Goal: Task Accomplishment & Management: Manage account settings

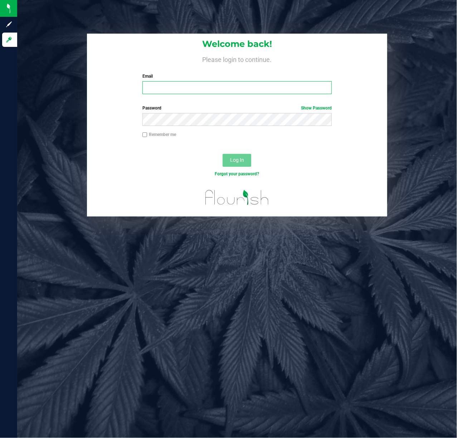
click at [196, 86] on input "Email" at bounding box center [238, 87] width 190 height 13
type input "[EMAIL_ADDRESS][DOMAIN_NAME]"
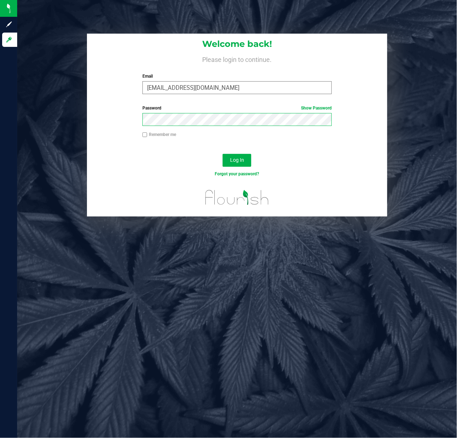
click at [223, 154] on button "Log In" at bounding box center [237, 160] width 29 height 13
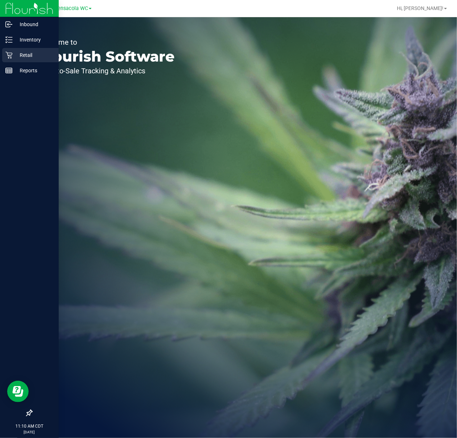
click at [9, 62] on link "Retail" at bounding box center [29, 55] width 59 height 15
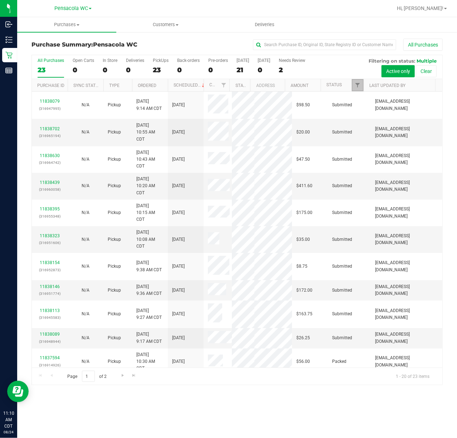
click at [356, 82] on span "Filter" at bounding box center [358, 85] width 6 height 6
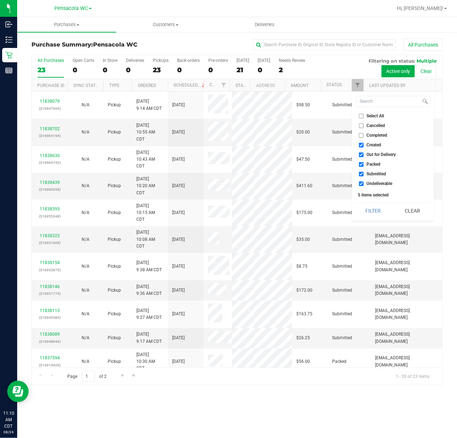
click at [376, 115] on span "Select All" at bounding box center [376, 116] width 18 height 4
click at [364, 115] on input "Select All" at bounding box center [361, 116] width 5 height 5
checkbox input "true"
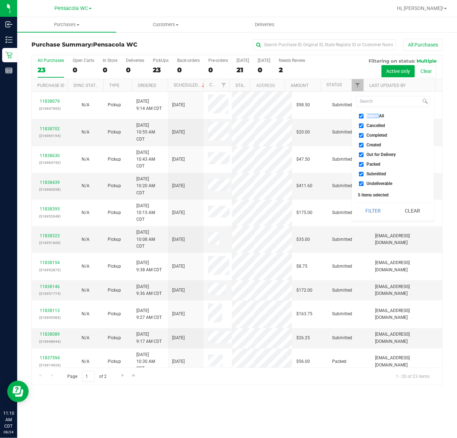
click at [376, 115] on span "Select All" at bounding box center [376, 116] width 18 height 4
click at [364, 115] on input "Select All" at bounding box center [361, 116] width 5 height 5
checkbox input "false"
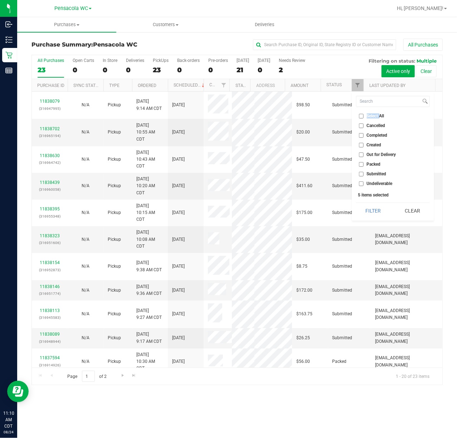
checkbox input "false"
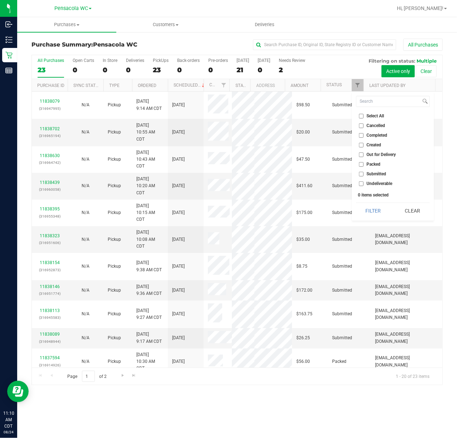
click at [380, 175] on span "Submitted" at bounding box center [377, 174] width 20 height 4
click at [364, 175] on input "Submitted" at bounding box center [361, 174] width 5 height 5
checkbox input "true"
click at [380, 211] on button "Filter" at bounding box center [373, 211] width 34 height 16
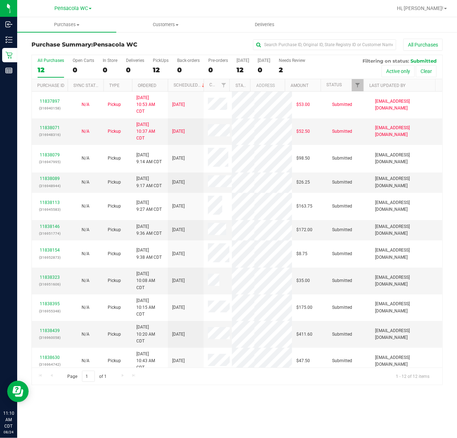
click at [147, 82] on th "Ordered" at bounding box center [150, 85] width 36 height 13
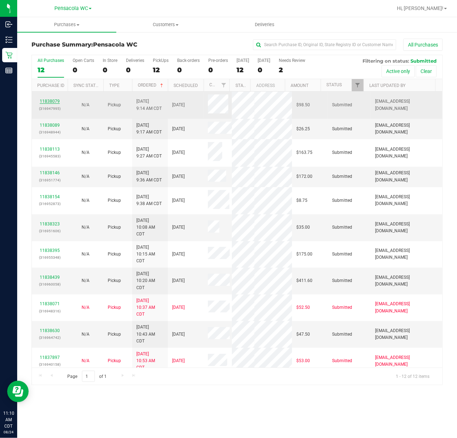
click at [42, 102] on link "11838079" at bounding box center [50, 101] width 20 height 5
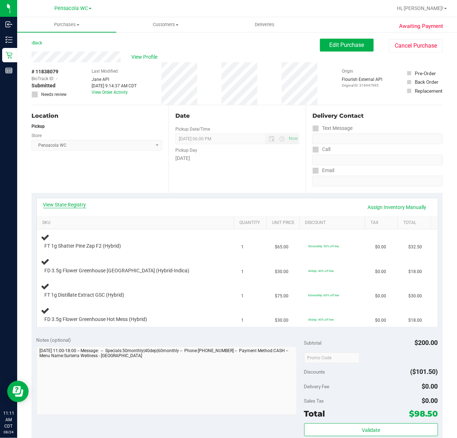
click at [76, 206] on link "View State Registry" at bounding box center [64, 204] width 43 height 7
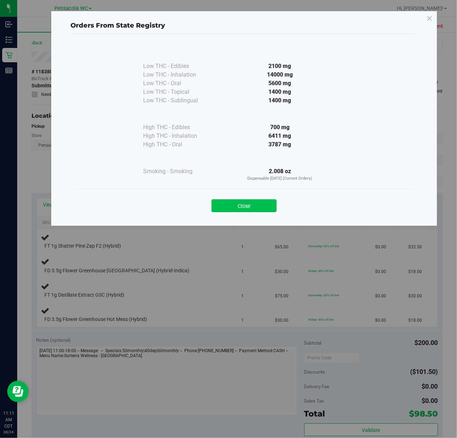
click at [252, 201] on button "Close" at bounding box center [244, 205] width 65 height 13
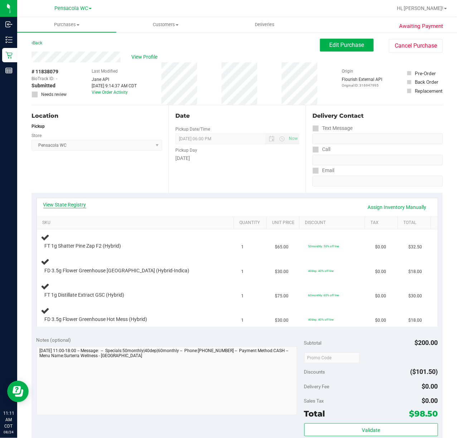
click at [67, 202] on link "View State Registry" at bounding box center [64, 204] width 43 height 7
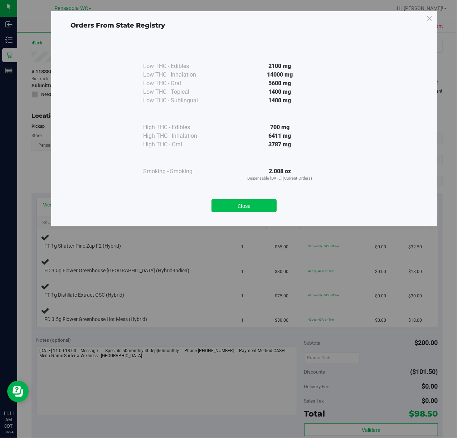
click at [256, 207] on button "Close" at bounding box center [244, 205] width 65 height 13
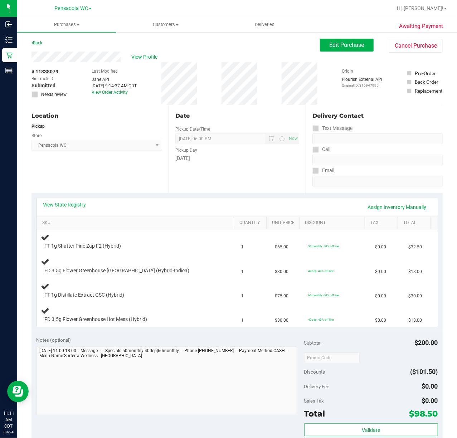
click at [82, 197] on div "View State Registry Assign Inventory Manually SKU Quantity Unit Price Discount …" at bounding box center [237, 262] width 411 height 139
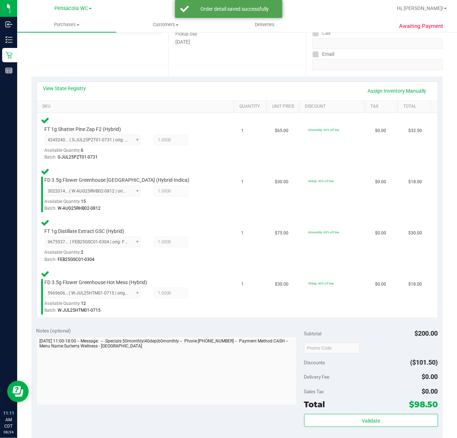
scroll to position [115, 0]
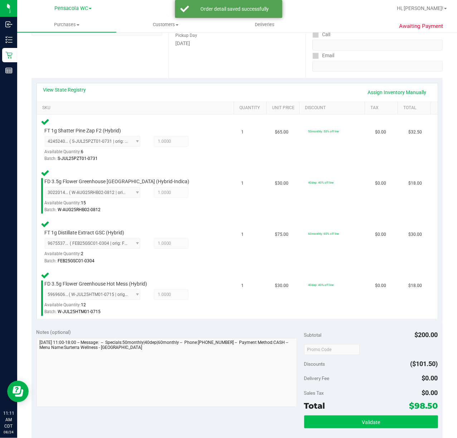
click at [380, 416] on button "Validate" at bounding box center [371, 422] width 134 height 13
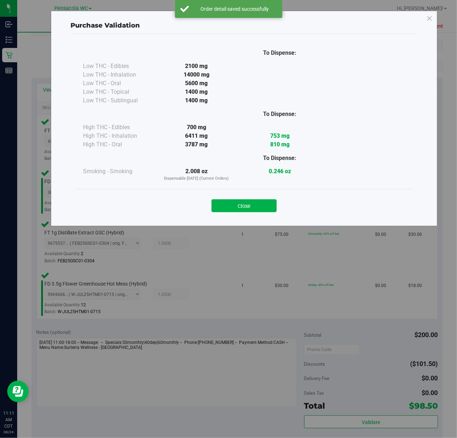
click at [246, 226] on div "Purchase Validation To Dispense: Low THC - Edibles 2100 mg" at bounding box center [244, 119] width 387 height 216
click at [238, 208] on button "Close" at bounding box center [244, 205] width 65 height 13
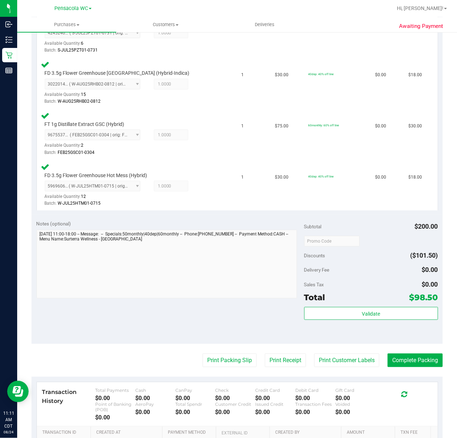
scroll to position [222, 0]
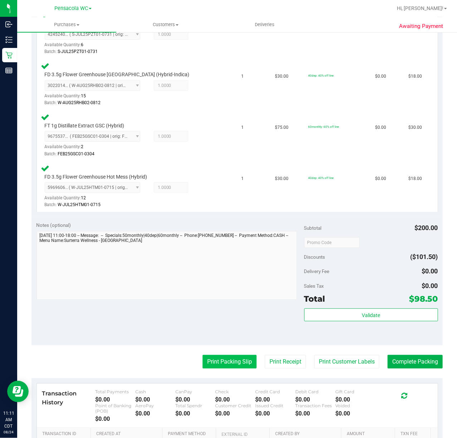
click at [224, 357] on button "Print Packing Slip" at bounding box center [230, 362] width 54 height 14
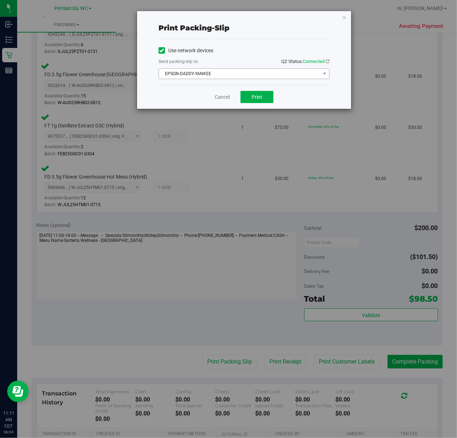
click at [218, 76] on span "EPSON-DADDY-YANKEE" at bounding box center [239, 74] width 161 height 10
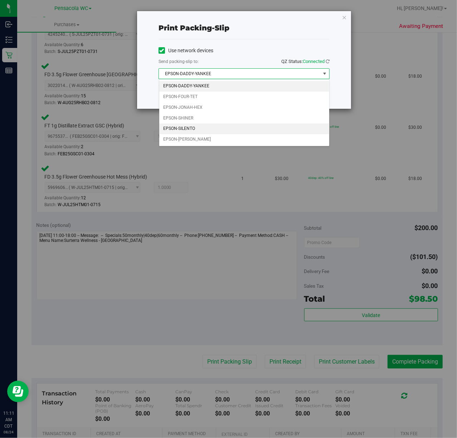
click at [202, 128] on li "EPSON-SILENTO" at bounding box center [244, 129] width 170 height 11
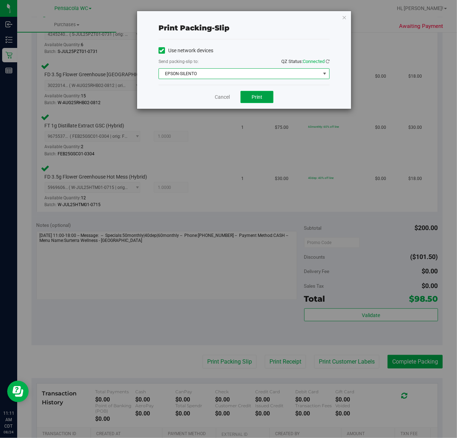
click at [265, 99] on button "Print" at bounding box center [257, 97] width 33 height 12
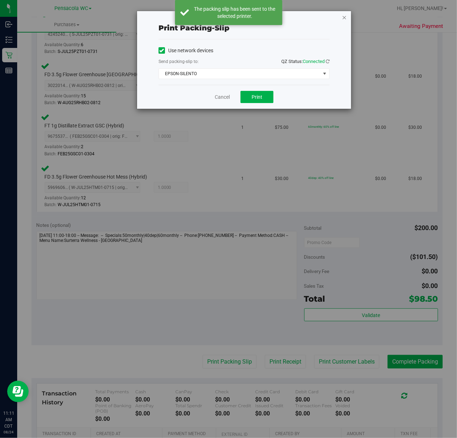
click at [344, 16] on icon "button" at bounding box center [344, 17] width 5 height 9
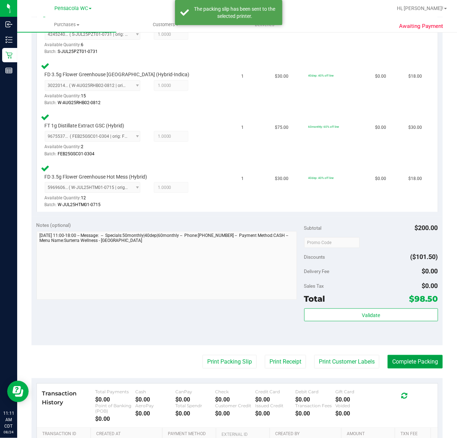
click at [406, 365] on button "Complete Packing" at bounding box center [415, 362] width 55 height 14
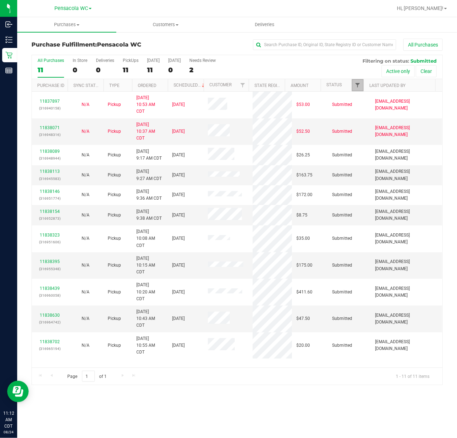
click at [355, 82] on span "Filter" at bounding box center [358, 85] width 6 height 6
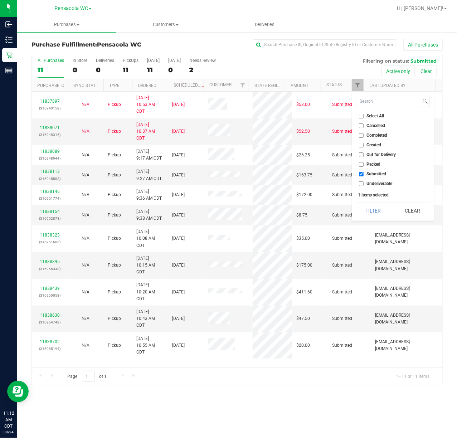
click at [374, 115] on span "Select All" at bounding box center [376, 116] width 18 height 4
click at [364, 115] on input "Select All" at bounding box center [361, 116] width 5 height 5
checkbox input "true"
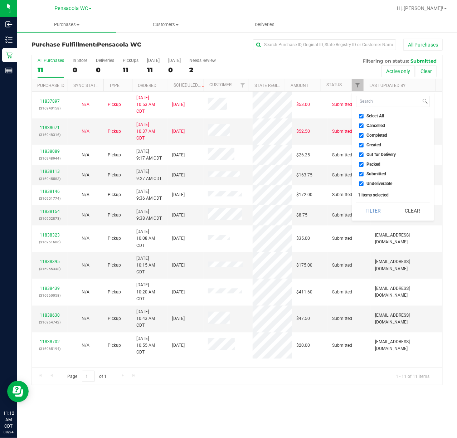
checkbox input "true"
click at [374, 115] on span "Select All" at bounding box center [376, 116] width 18 height 4
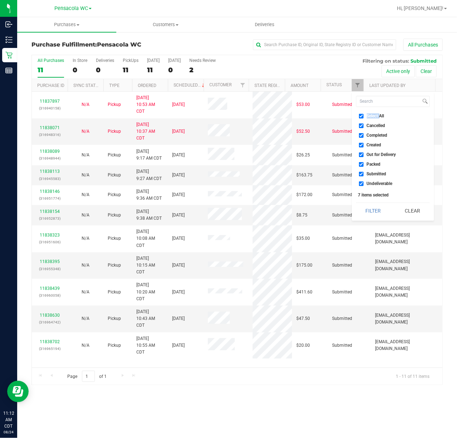
click at [364, 115] on input "Select All" at bounding box center [361, 116] width 5 height 5
checkbox input "false"
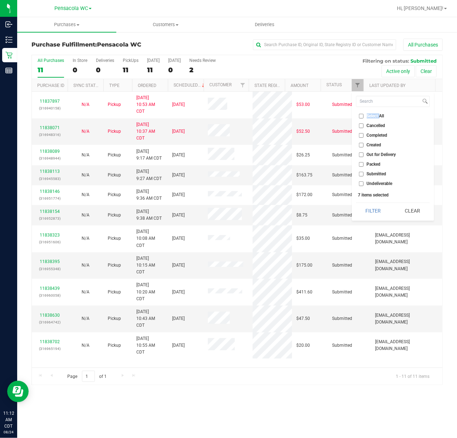
checkbox input "false"
click at [371, 172] on span "Submitted" at bounding box center [377, 174] width 20 height 4
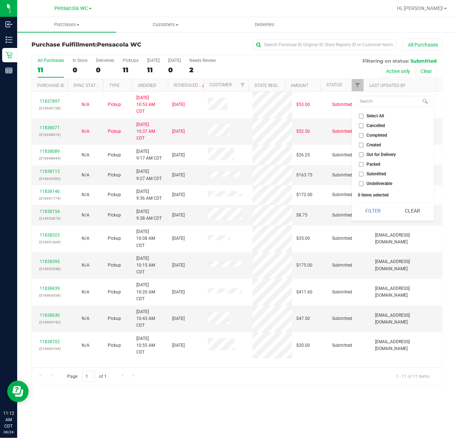
click at [364, 172] on input "Submitted" at bounding box center [361, 174] width 5 height 5
checkbox input "true"
drag, startPoint x: 370, startPoint y: 210, endPoint x: 365, endPoint y: 211, distance: 4.7
click at [370, 211] on button "Filter" at bounding box center [373, 211] width 34 height 16
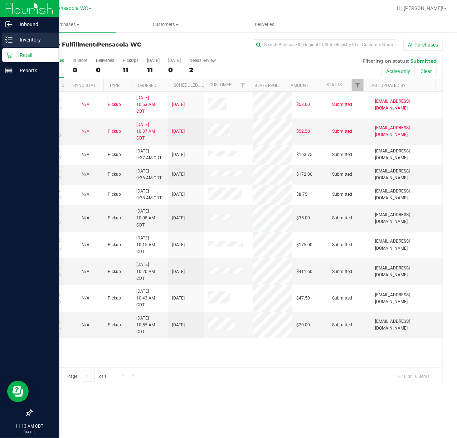
click at [16, 37] on p "Inventory" at bounding box center [34, 39] width 43 height 9
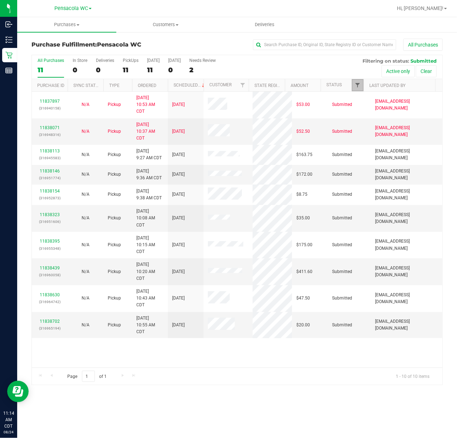
click at [359, 87] on span "Filter" at bounding box center [358, 85] width 6 height 6
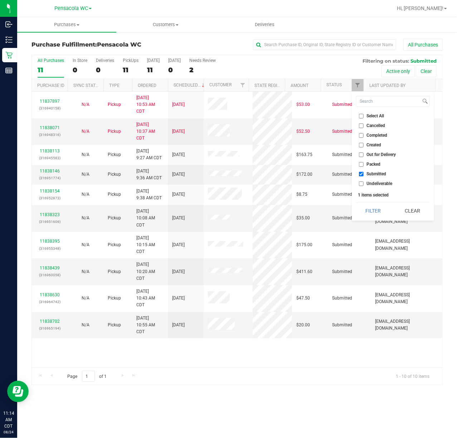
click at [373, 115] on span "Select All" at bounding box center [376, 116] width 18 height 4
click at [364, 115] on input "Select All" at bounding box center [361, 116] width 5 height 5
checkbox input "true"
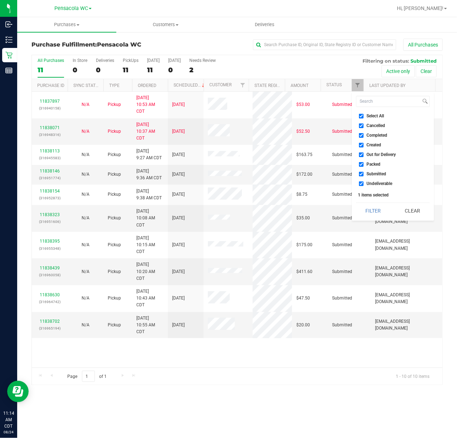
checkbox input "true"
click at [373, 115] on span "Select All" at bounding box center [376, 116] width 18 height 4
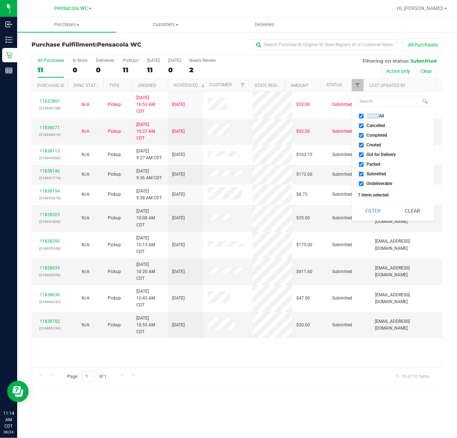
click at [364, 115] on input "Select All" at bounding box center [361, 116] width 5 height 5
checkbox input "false"
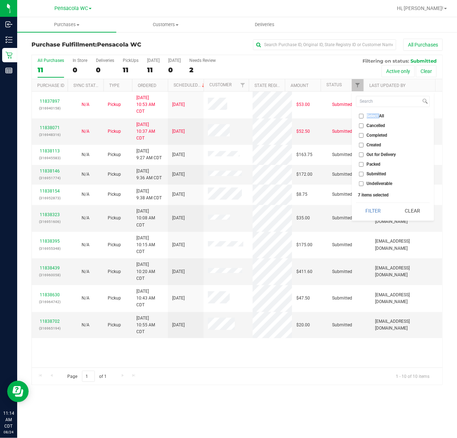
checkbox input "false"
click at [371, 172] on span "Submitted" at bounding box center [377, 174] width 20 height 4
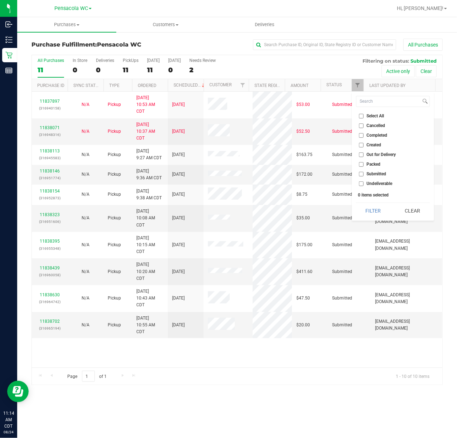
click at [364, 172] on input "Submitted" at bounding box center [361, 174] width 5 height 5
checkbox input "true"
click at [372, 200] on div "Select All Cancelled Completed Created Out for Delivery Packed Submitted Undeli…" at bounding box center [393, 156] width 82 height 129
click at [368, 213] on button "Filter" at bounding box center [373, 211] width 34 height 16
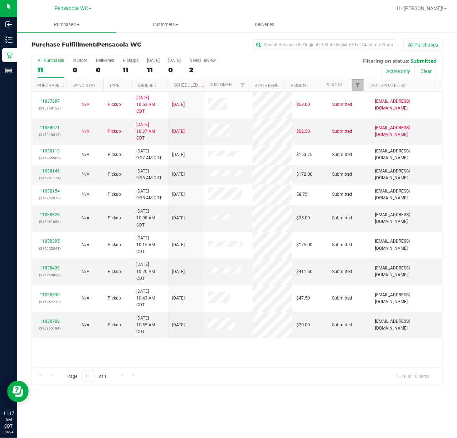
click at [354, 86] on link "Filter" at bounding box center [358, 85] width 12 height 12
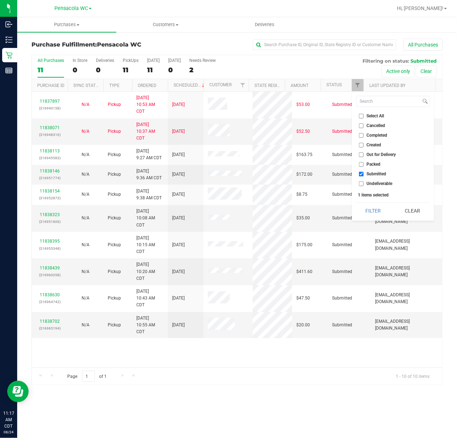
drag, startPoint x: 371, startPoint y: 114, endPoint x: 374, endPoint y: 117, distance: 3.8
click at [374, 116] on span "Select All" at bounding box center [376, 116] width 18 height 4
click at [371, 115] on span "Select All" at bounding box center [376, 116] width 18 height 4
click at [364, 115] on input "Select All" at bounding box center [361, 116] width 5 height 5
checkbox input "true"
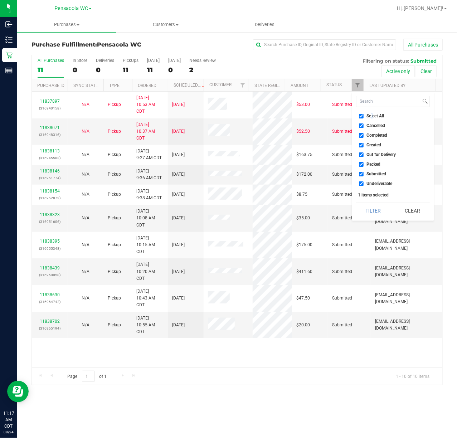
checkbox input "true"
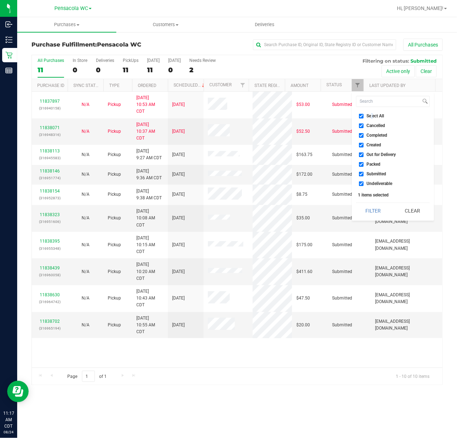
checkbox input "true"
click at [371, 115] on span "Select All" at bounding box center [376, 116] width 18 height 4
click at [364, 115] on input "Select All" at bounding box center [361, 116] width 5 height 5
checkbox input "false"
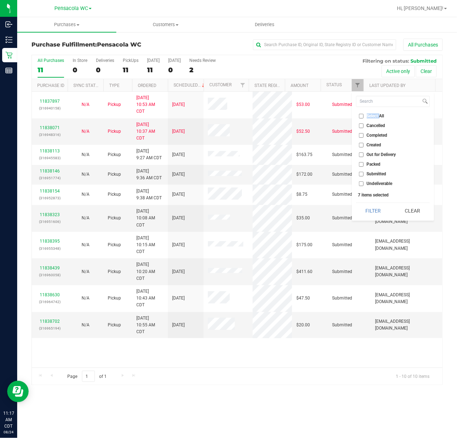
checkbox input "false"
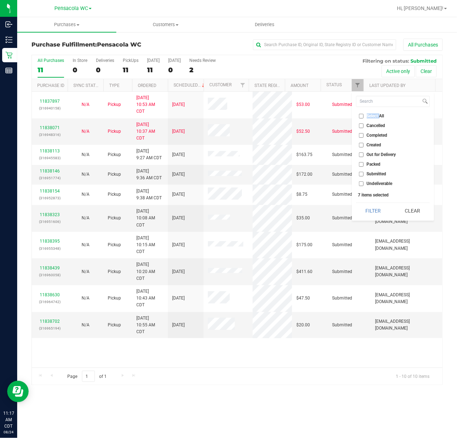
checkbox input "false"
click at [376, 173] on span "Submitted" at bounding box center [377, 174] width 20 height 4
click at [364, 173] on input "Submitted" at bounding box center [361, 174] width 5 height 5
checkbox input "true"
click at [370, 208] on button "Filter" at bounding box center [373, 211] width 34 height 16
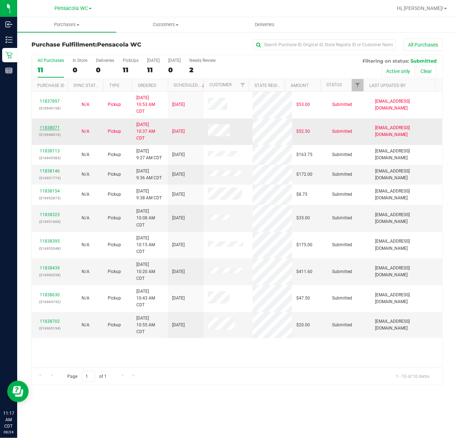
click at [57, 129] on link "11838071" at bounding box center [50, 127] width 20 height 5
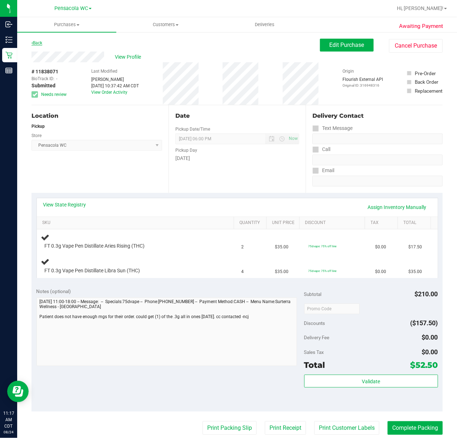
click at [37, 43] on link "Back" at bounding box center [37, 42] width 11 height 5
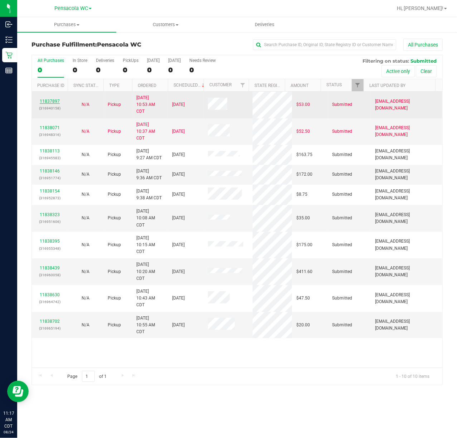
click at [45, 100] on link "11837897" at bounding box center [50, 101] width 20 height 5
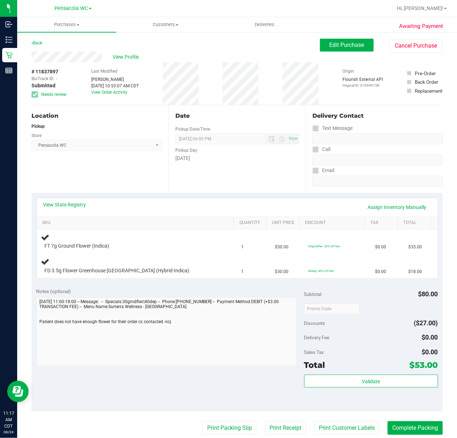
click at [99, 168] on div "Location Pickup Store Pensacola WC Select Store [PERSON_NAME][GEOGRAPHIC_DATA] …" at bounding box center [100, 149] width 137 height 88
click at [102, 289] on div "Notes (optional)" at bounding box center [171, 291] width 268 height 7
click at [72, 197] on div "View State Registry Assign Inventory Manually SKU Quantity Unit Price Discount …" at bounding box center [237, 238] width 411 height 90
click at [73, 201] on link "View State Registry" at bounding box center [64, 204] width 43 height 7
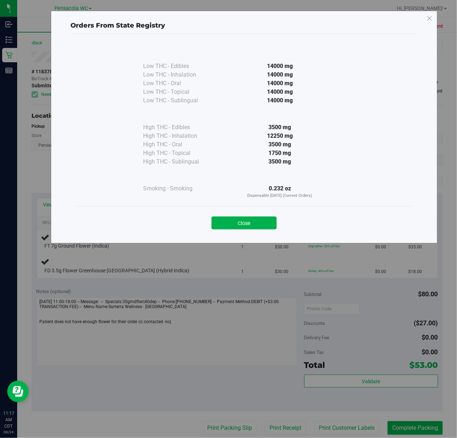
drag, startPoint x: 267, startPoint y: 224, endPoint x: 256, endPoint y: 221, distance: 11.9
click at [267, 225] on button "Close" at bounding box center [244, 223] width 65 height 13
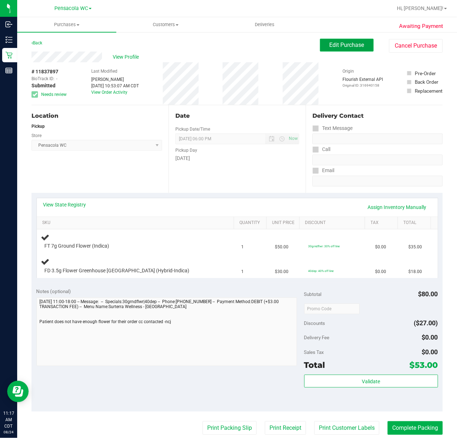
click at [350, 44] on span "Edit Purchase" at bounding box center [347, 45] width 35 height 7
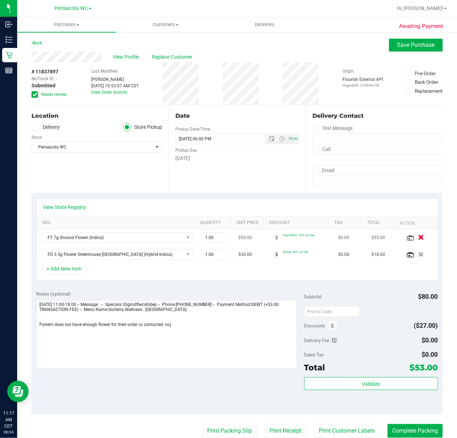
click at [418, 237] on icon "button" at bounding box center [421, 237] width 6 height 5
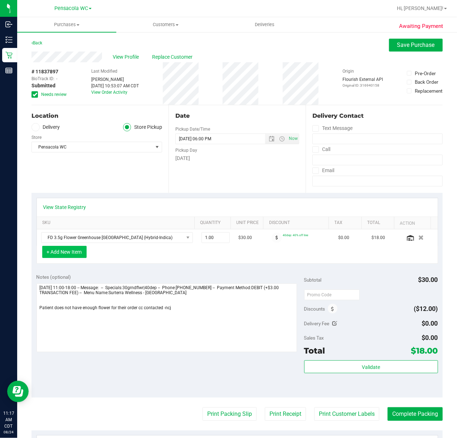
click at [67, 255] on button "+ Add New Item" at bounding box center [64, 252] width 44 height 12
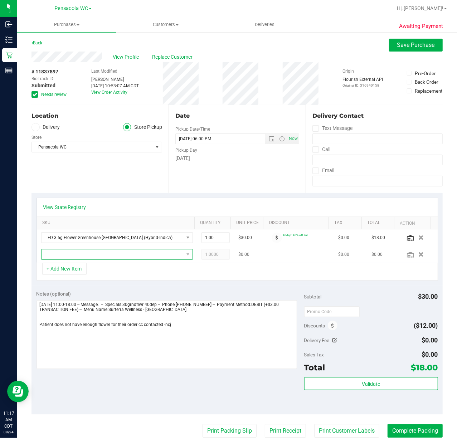
click at [89, 254] on span "NO DATA FOUND" at bounding box center [113, 255] width 142 height 10
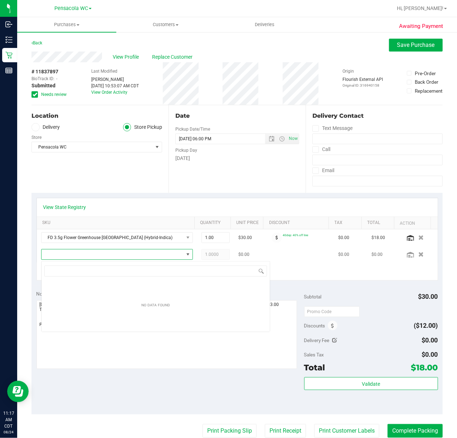
scroll to position [11, 145]
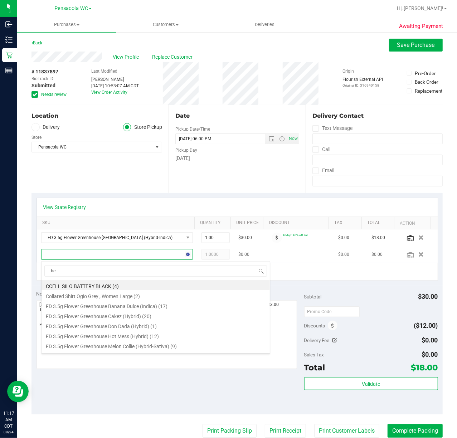
type input "bez"
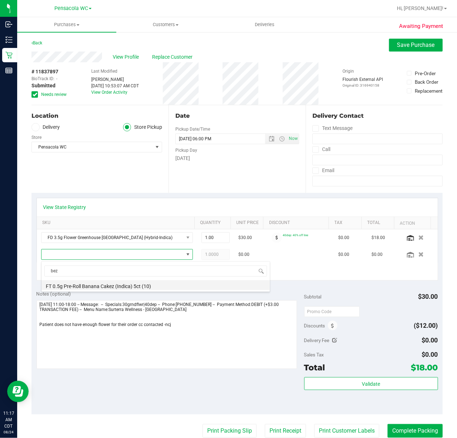
click at [88, 290] on li "FT 0.5g Pre-Roll Banana Cakez (Indica) 5ct (10)" at bounding box center [156, 285] width 228 height 10
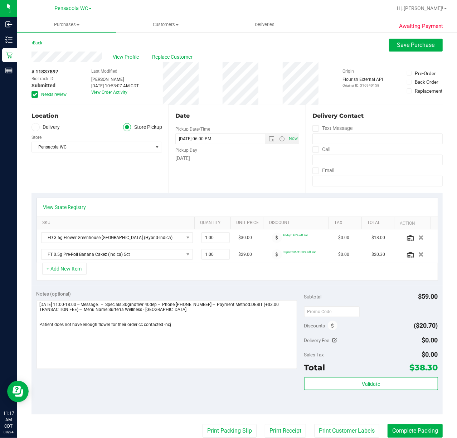
click at [154, 279] on div "+ Add New Item" at bounding box center [238, 272] width 402 height 18
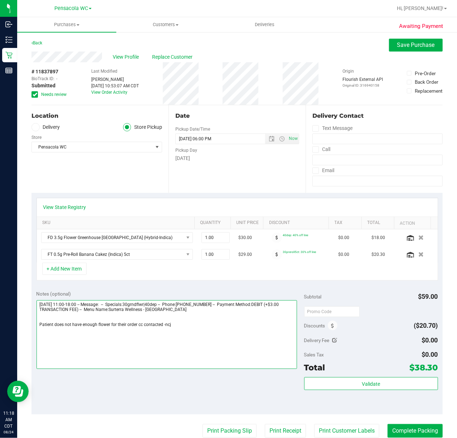
click at [231, 351] on textarea at bounding box center [167, 334] width 261 height 69
click at [65, 336] on textarea at bounding box center [167, 334] width 261 height 69
type textarea "[DATE] 11:00-18:00 -- Message: -- Specials:30grndflwr|40dep -- Phone:[PHONE_NUM…"
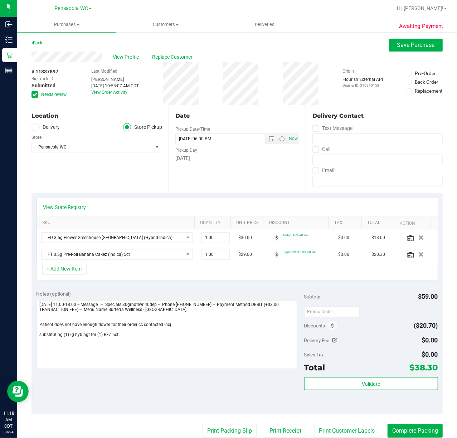
click at [274, 171] on div "Date Pickup Date/Time [DATE] Now [DATE] 06:00 PM Now Pickup Day [DATE]" at bounding box center [237, 149] width 137 height 88
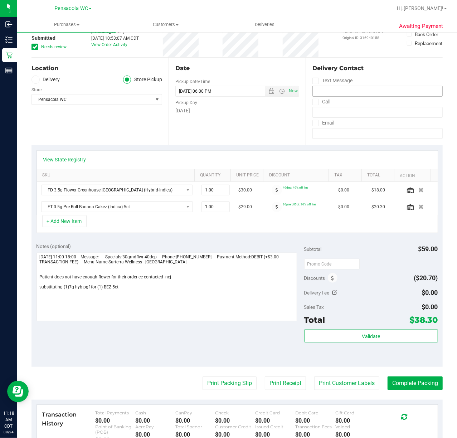
scroll to position [0, 0]
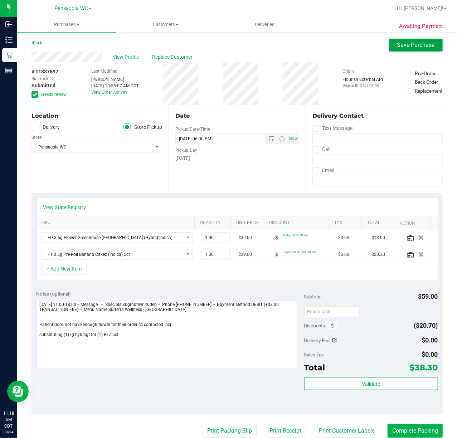
click at [408, 43] on span "Save Purchase" at bounding box center [416, 45] width 38 height 7
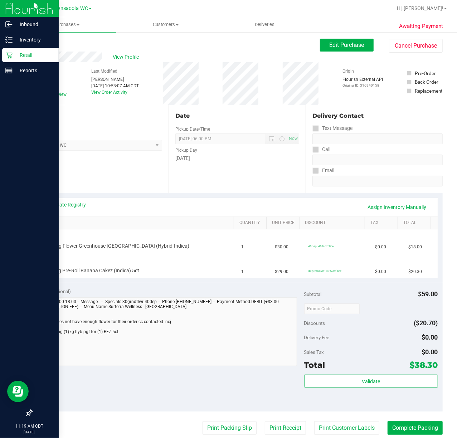
click at [6, 61] on div "Retail" at bounding box center [30, 55] width 57 height 14
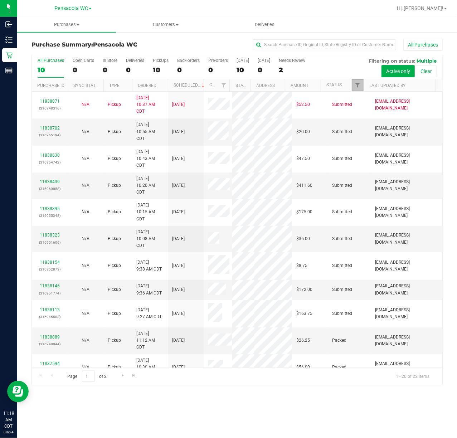
click at [358, 91] on link "Filter" at bounding box center [358, 85] width 12 height 12
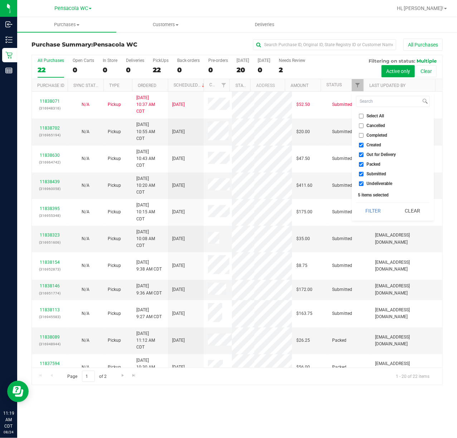
click at [374, 114] on span "Select All" at bounding box center [376, 116] width 18 height 4
click at [364, 114] on input "Select All" at bounding box center [361, 116] width 5 height 5
checkbox input "true"
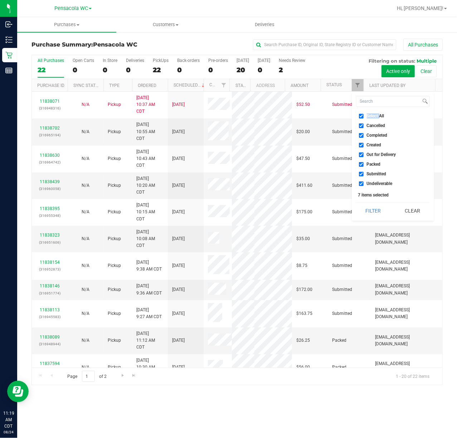
click at [374, 114] on span "Select All" at bounding box center [376, 116] width 18 height 4
click at [364, 114] on input "Select All" at bounding box center [361, 116] width 5 height 5
checkbox input "false"
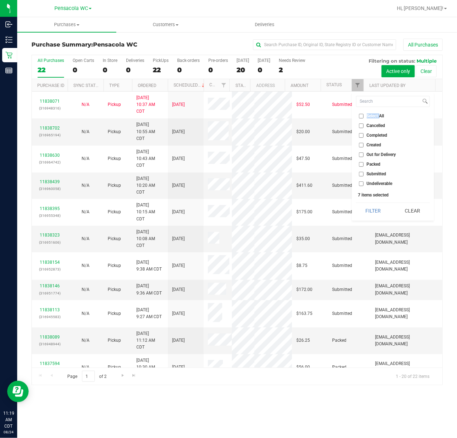
checkbox input "false"
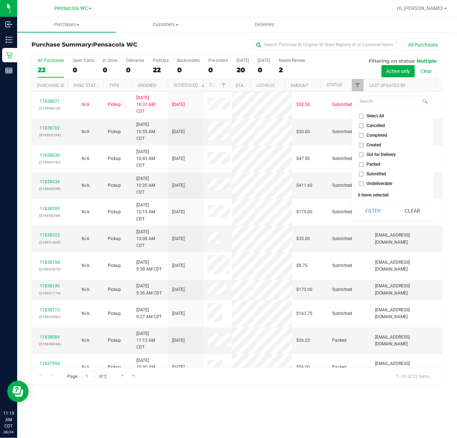
click at [376, 162] on span "Packed" at bounding box center [374, 164] width 14 height 4
click at [364, 162] on input "Packed" at bounding box center [361, 164] width 5 height 5
checkbox input "true"
click at [375, 206] on button "Filter" at bounding box center [373, 211] width 34 height 16
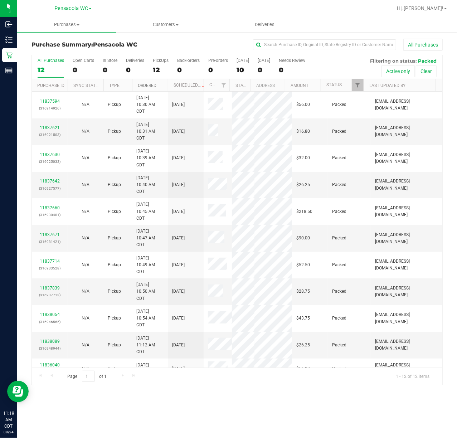
click at [145, 86] on link "Ordered" at bounding box center [147, 85] width 19 height 5
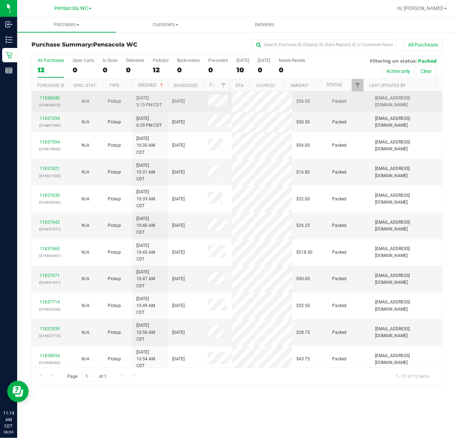
click at [55, 95] on div "11836040 (316850013)" at bounding box center [49, 102] width 27 height 14
click at [57, 97] on link "11836040" at bounding box center [50, 98] width 20 height 5
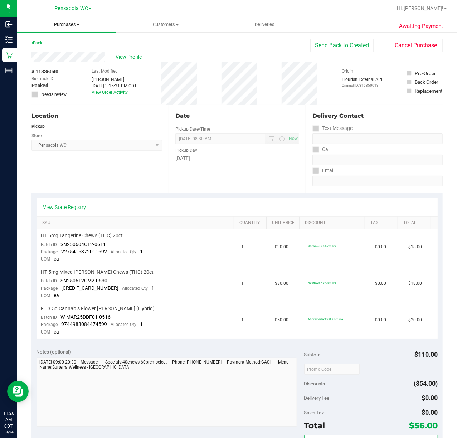
click at [43, 29] on uib-tab-heading "Purchases Summary of purchases Fulfillment All purchases" at bounding box center [66, 24] width 99 height 15
click at [106, 129] on div "Pickup" at bounding box center [97, 126] width 131 height 6
click at [40, 42] on link "Back" at bounding box center [37, 42] width 11 height 5
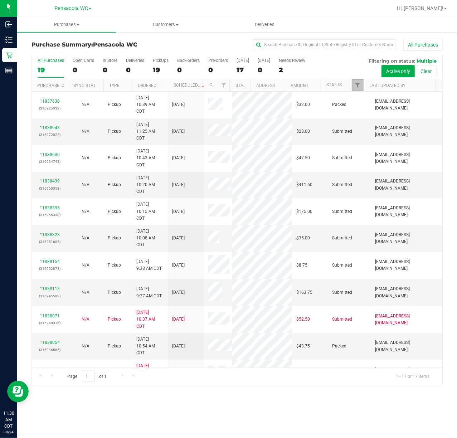
drag, startPoint x: 356, startPoint y: 85, endPoint x: 358, endPoint y: 90, distance: 5.3
click at [356, 85] on span "Filter" at bounding box center [358, 85] width 6 height 6
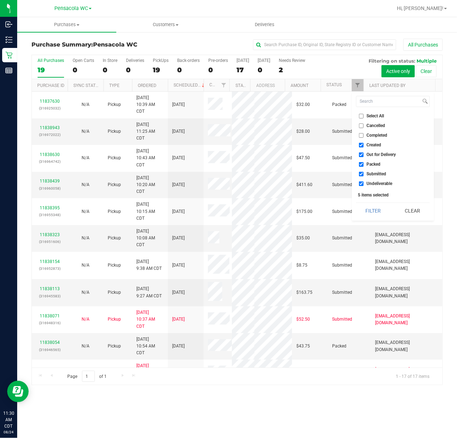
click at [368, 117] on span "Select All" at bounding box center [376, 116] width 18 height 4
click at [364, 117] on input "Select All" at bounding box center [361, 116] width 5 height 5
checkbox input "true"
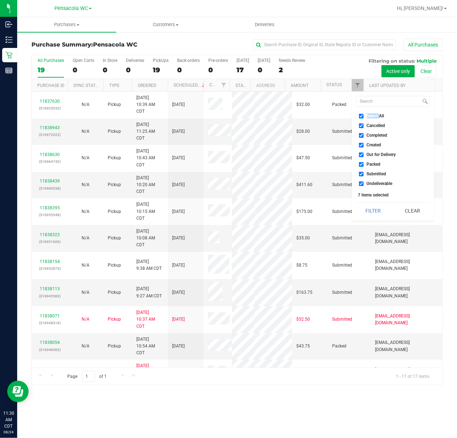
click at [368, 117] on span "Select All" at bounding box center [376, 116] width 18 height 4
click at [364, 117] on input "Select All" at bounding box center [361, 116] width 5 height 5
checkbox input "false"
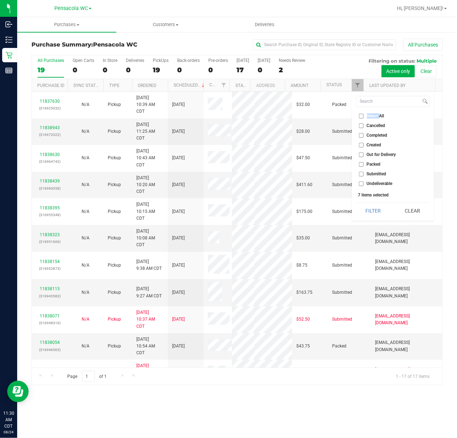
checkbox input "false"
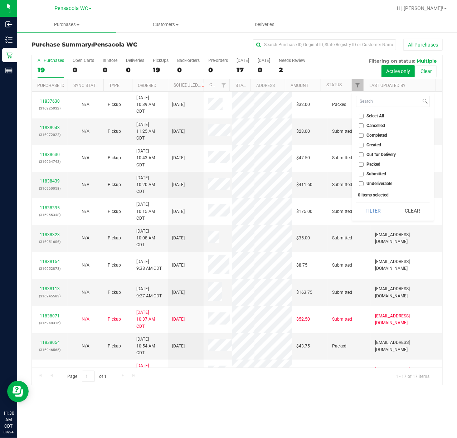
click at [373, 174] on span "Submitted" at bounding box center [377, 174] width 20 height 4
click at [364, 174] on input "Submitted" at bounding box center [361, 174] width 5 height 5
checkbox input "true"
click at [367, 206] on button "Filter" at bounding box center [373, 211] width 34 height 16
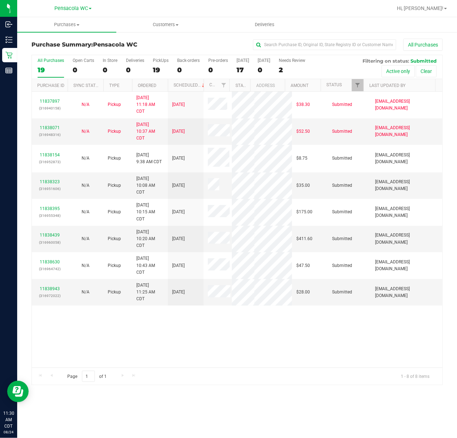
click at [178, 375] on div "Page 1 of 1 1 - 8 of 8 items" at bounding box center [237, 376] width 411 height 17
click at [162, 82] on th "Ordered" at bounding box center [150, 85] width 36 height 13
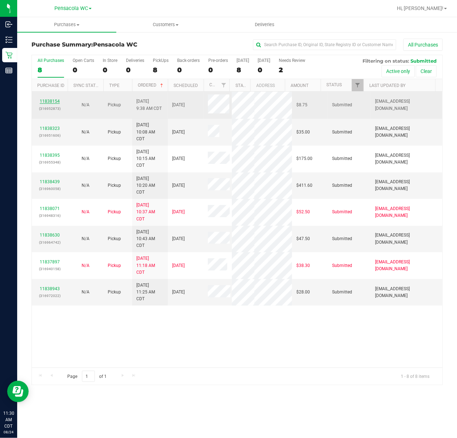
click at [53, 102] on link "11838154" at bounding box center [50, 101] width 20 height 5
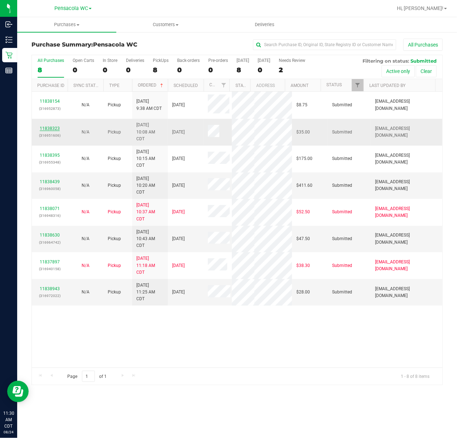
click at [54, 128] on link "11838323" at bounding box center [50, 128] width 20 height 5
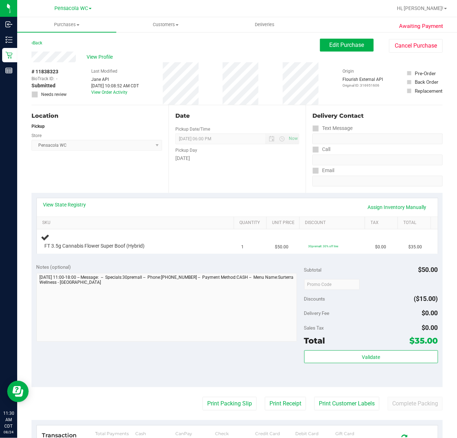
click at [129, 269] on div "Notes (optional)" at bounding box center [171, 267] width 268 height 7
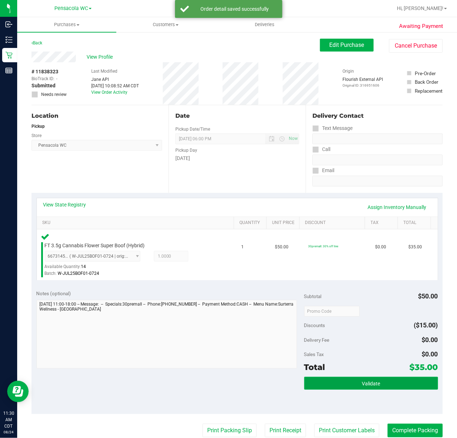
click at [363, 386] on span "Validate" at bounding box center [371, 384] width 18 height 6
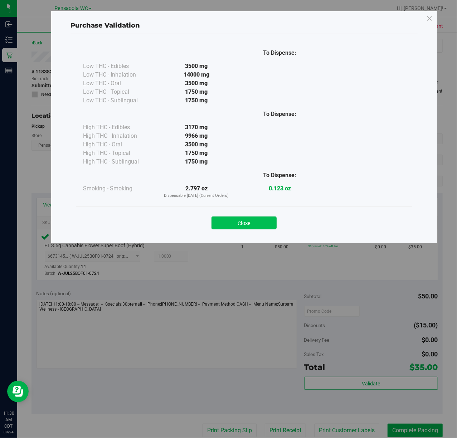
click at [251, 226] on button "Close" at bounding box center [244, 223] width 65 height 13
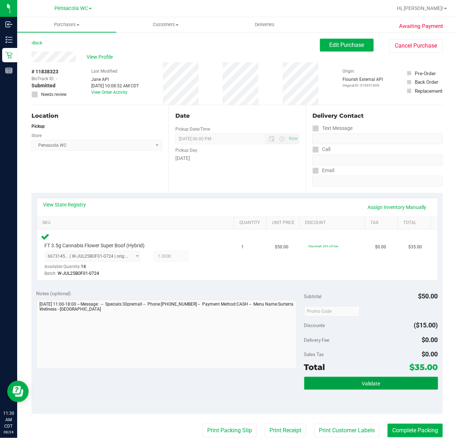
click at [377, 381] on button "Validate" at bounding box center [371, 383] width 134 height 13
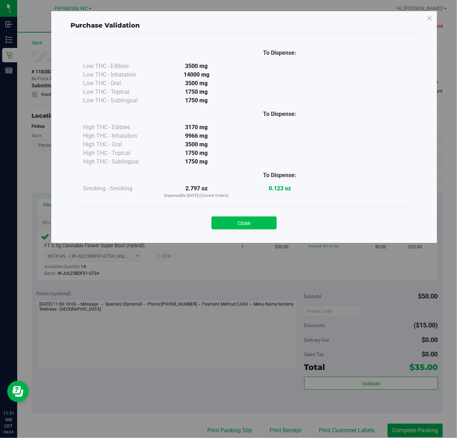
click at [244, 224] on button "Close" at bounding box center [244, 223] width 65 height 13
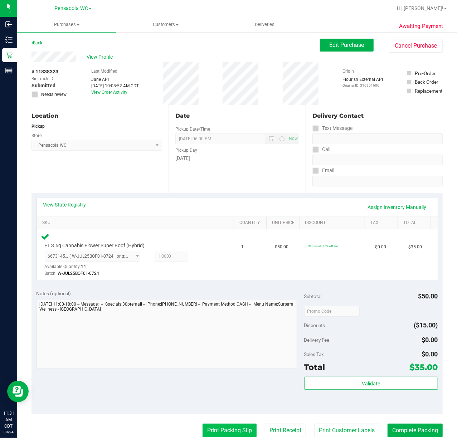
click at [220, 431] on button "Print Packing Slip" at bounding box center [230, 431] width 54 height 14
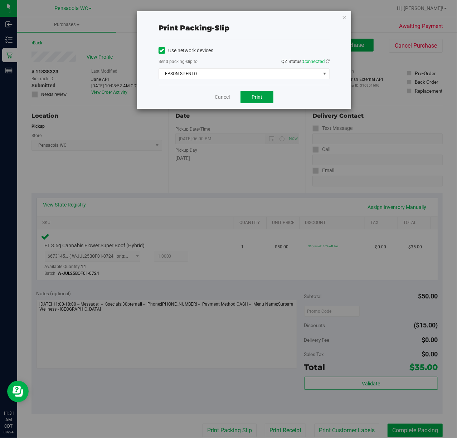
click at [265, 102] on button "Print" at bounding box center [257, 97] width 33 height 12
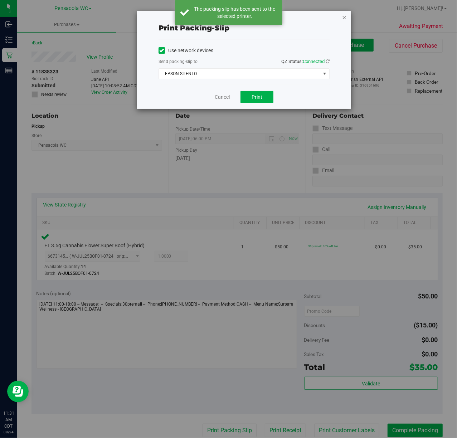
click at [344, 16] on icon "button" at bounding box center [344, 17] width 5 height 9
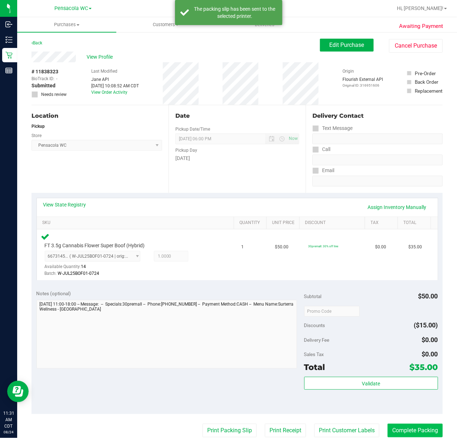
click at [410, 428] on button "Complete Packing" at bounding box center [415, 431] width 55 height 14
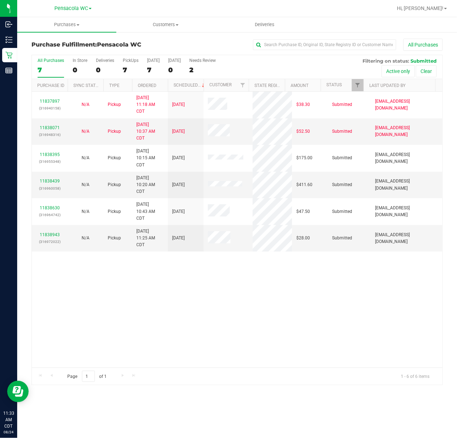
click at [242, 291] on div "11837897 (316940158) N/A Pickup [DATE] 11:18 AM CDT 8/24/2025 $38.30 Submitted …" at bounding box center [237, 230] width 411 height 276
click at [355, 86] on span "Filter" at bounding box center [358, 85] width 6 height 6
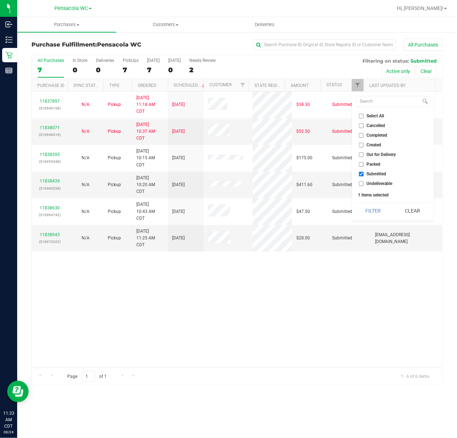
click at [370, 117] on span "Select All" at bounding box center [376, 116] width 18 height 4
click at [364, 117] on input "Select All" at bounding box center [361, 116] width 5 height 5
checkbox input "true"
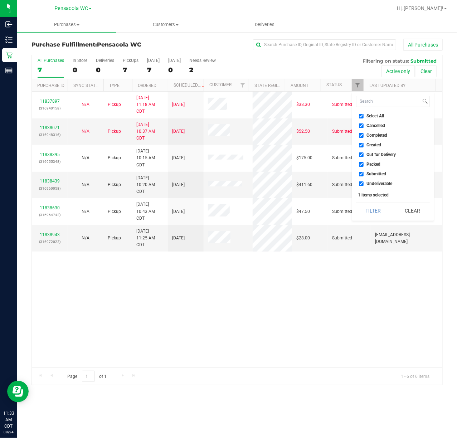
checkbox input "true"
click at [377, 115] on span "Select All" at bounding box center [376, 116] width 18 height 4
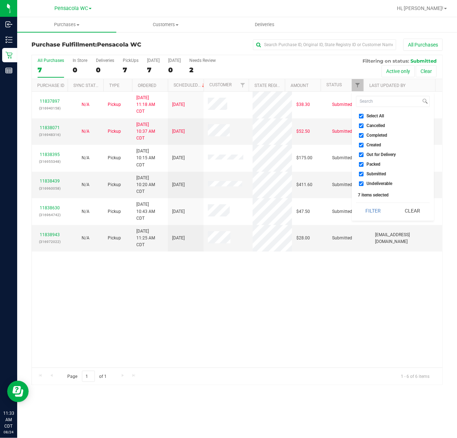
click at [364, 115] on input "Select All" at bounding box center [361, 116] width 5 height 5
checkbox input "false"
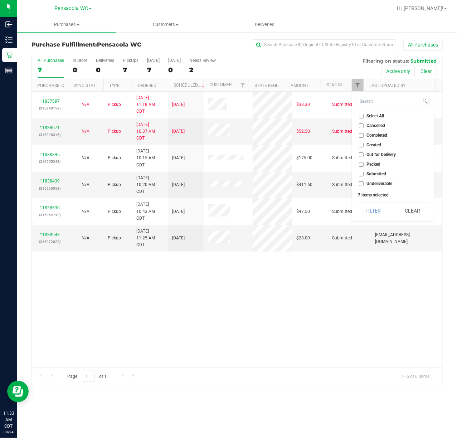
checkbox input "false"
click at [374, 174] on span "Submitted" at bounding box center [377, 174] width 20 height 4
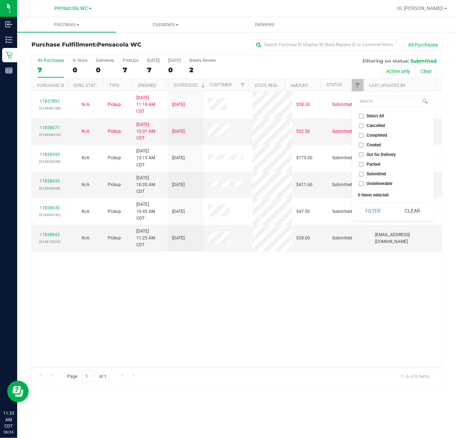
click at [364, 174] on input "Submitted" at bounding box center [361, 174] width 5 height 5
checkbox input "true"
click at [364, 208] on button "Filter" at bounding box center [373, 211] width 34 height 16
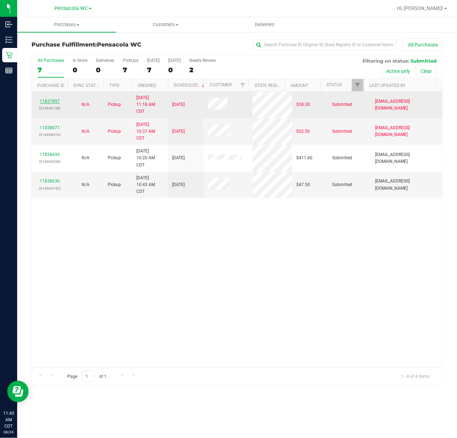
click at [47, 100] on link "11837897" at bounding box center [50, 101] width 20 height 5
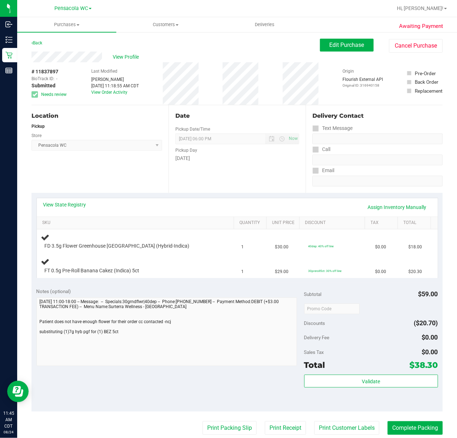
click at [92, 285] on div "Notes (optional) Subtotal $59.00 Discounts ($20.70) Delivery Fee $0.00 Sales Ta…" at bounding box center [237, 347] width 411 height 129
click at [72, 203] on link "View State Registry" at bounding box center [64, 204] width 43 height 7
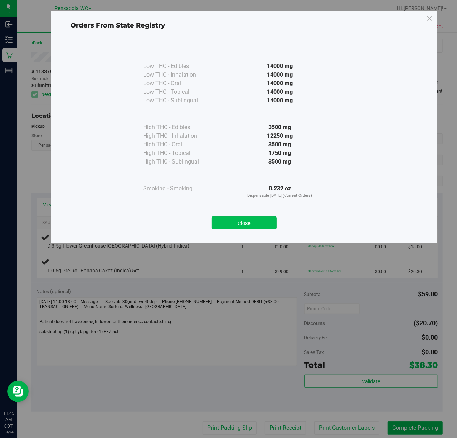
click at [243, 223] on button "Close" at bounding box center [244, 223] width 65 height 13
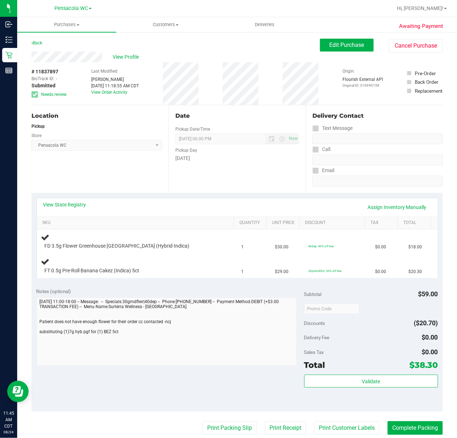
click at [140, 187] on div "Location Pickup Store Pensacola WC Select Store [PERSON_NAME][GEOGRAPHIC_DATA] …" at bounding box center [100, 149] width 137 height 88
click at [104, 287] on div "Notes (optional) Subtotal $59.00 Discounts ($20.70) Delivery Fee $0.00 Sales Ta…" at bounding box center [237, 347] width 411 height 129
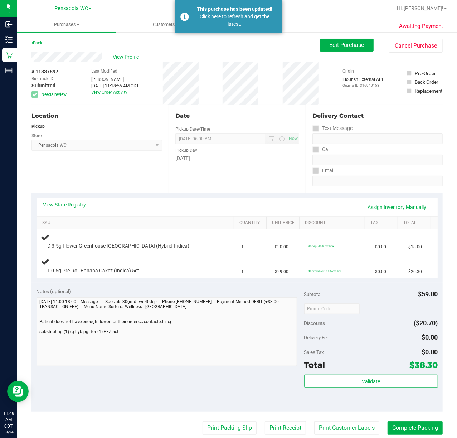
click at [39, 43] on link "Back" at bounding box center [37, 42] width 11 height 5
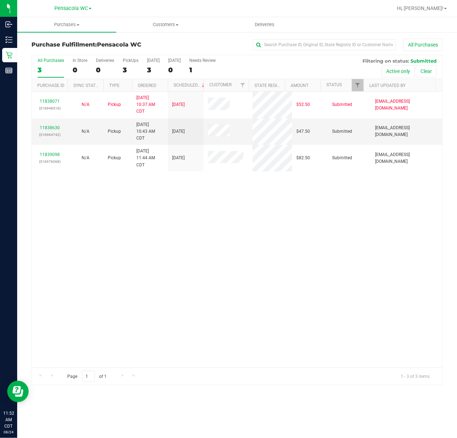
drag, startPoint x: 294, startPoint y: 231, endPoint x: 300, endPoint y: 188, distance: 43.0
click at [294, 231] on div "11838071 (316948316) N/A Pickup [DATE] 10:37 AM CDT 8/24/2025 $52.50 Submitted …" at bounding box center [237, 230] width 411 height 276
click at [362, 87] on div at bounding box center [363, 85] width 3 height 13
click at [360, 87] on span "Filter" at bounding box center [358, 85] width 6 height 6
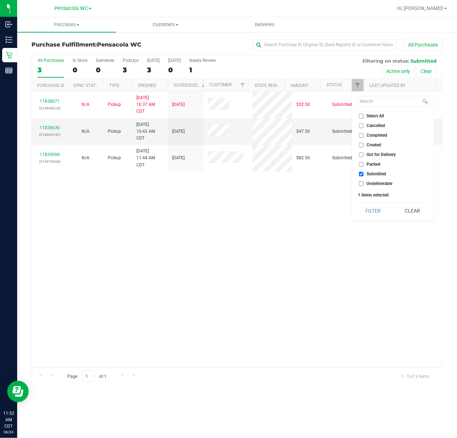
click at [374, 114] on span "Select All" at bounding box center [376, 116] width 18 height 4
click at [364, 114] on input "Select All" at bounding box center [361, 116] width 5 height 5
checkbox input "true"
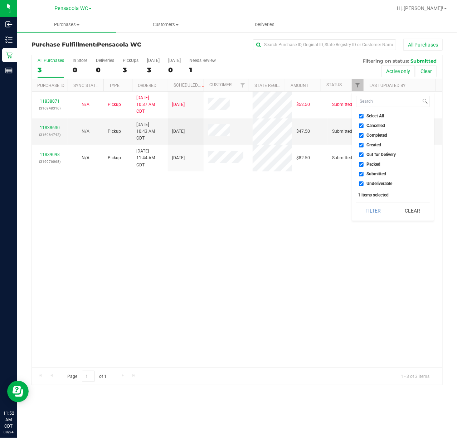
checkbox input "true"
click at [372, 116] on span "Select All" at bounding box center [376, 116] width 18 height 4
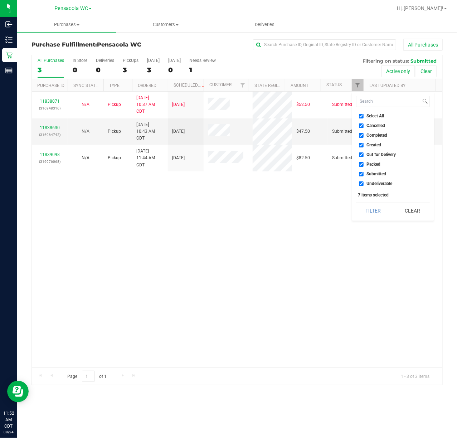
click at [364, 116] on input "Select All" at bounding box center [361, 116] width 5 height 5
checkbox input "false"
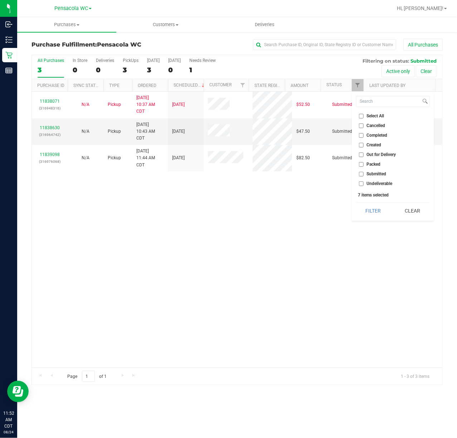
checkbox input "false"
click at [380, 175] on span "Submitted" at bounding box center [377, 174] width 20 height 4
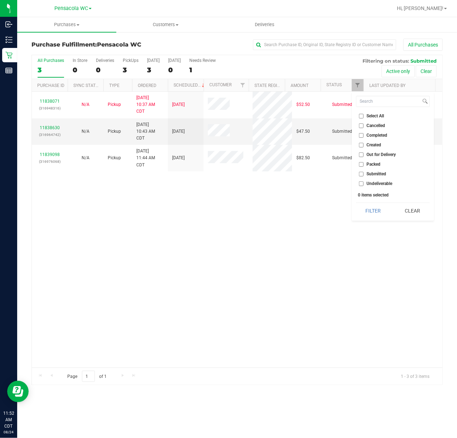
click at [364, 175] on input "Submitted" at bounding box center [361, 174] width 5 height 5
checkbox input "true"
click at [370, 211] on button "Filter" at bounding box center [373, 211] width 34 height 16
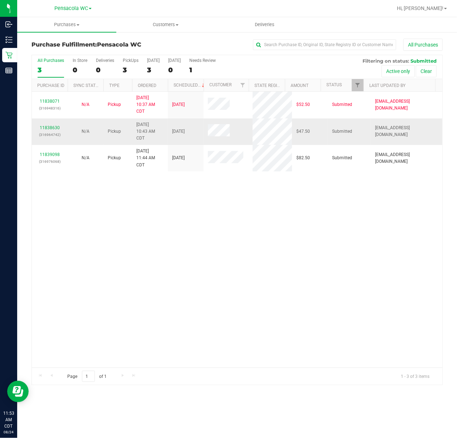
drag, startPoint x: 47, startPoint y: 124, endPoint x: 52, endPoint y: 132, distance: 9.3
click at [47, 124] on td "11838630 (316964742)" at bounding box center [50, 132] width 36 height 27
click at [54, 130] on link "11838630" at bounding box center [50, 127] width 20 height 5
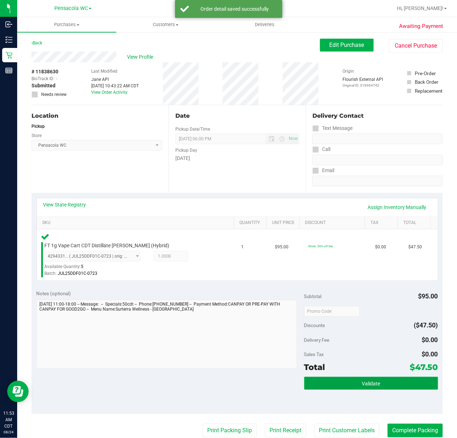
click at [360, 380] on button "Validate" at bounding box center [371, 383] width 134 height 13
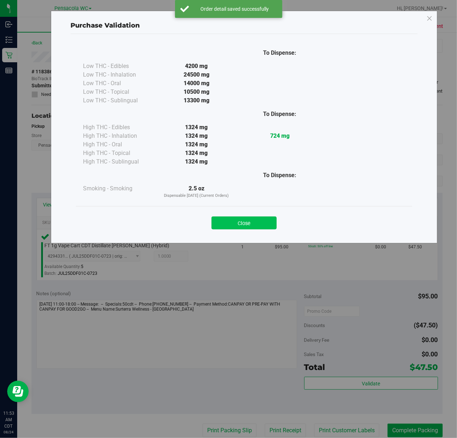
click at [258, 227] on button "Close" at bounding box center [244, 223] width 65 height 13
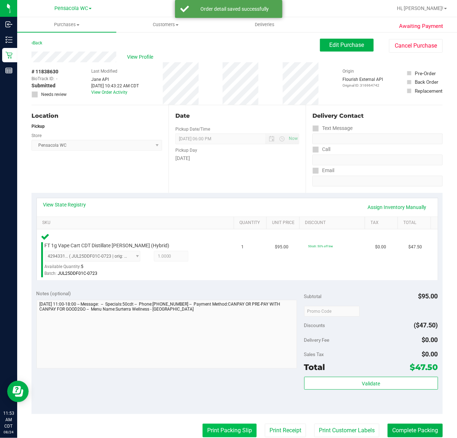
click at [218, 431] on button "Print Packing Slip" at bounding box center [230, 431] width 54 height 14
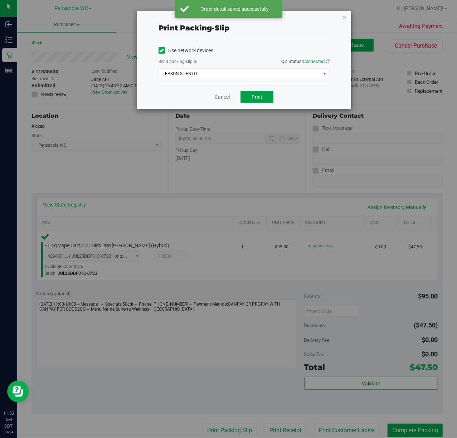
click at [266, 92] on button "Print" at bounding box center [257, 97] width 33 height 12
click at [346, 18] on icon "button" at bounding box center [344, 17] width 5 height 9
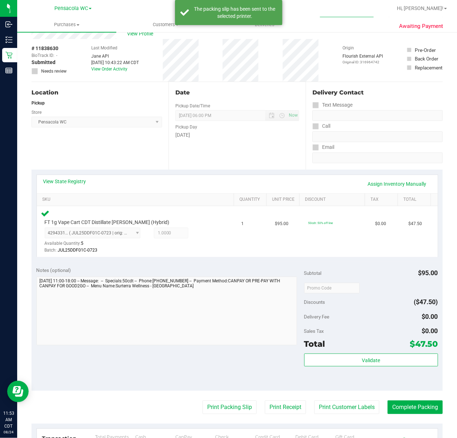
scroll to position [24, 0]
click at [414, 408] on button "Complete Packing" at bounding box center [415, 407] width 55 height 14
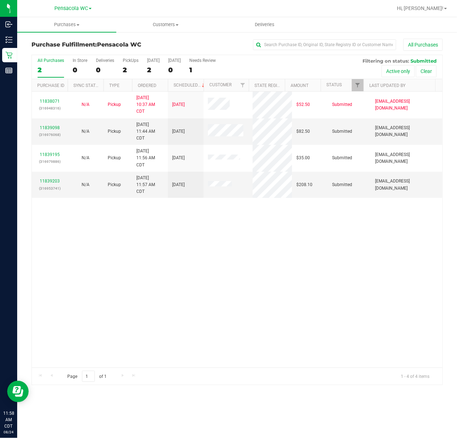
click at [148, 235] on div "11838071 (316948316) N/A Pickup [DATE] 10:37 AM CDT 8/24/2025 $52.50 Submitted …" at bounding box center [237, 230] width 411 height 276
click at [44, 126] on link "11839098" at bounding box center [50, 127] width 20 height 5
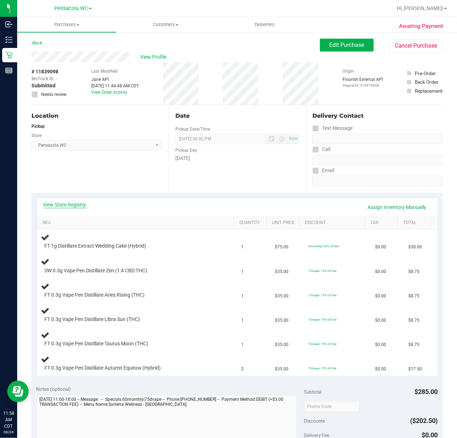
click at [69, 205] on link "View State Registry" at bounding box center [64, 204] width 43 height 7
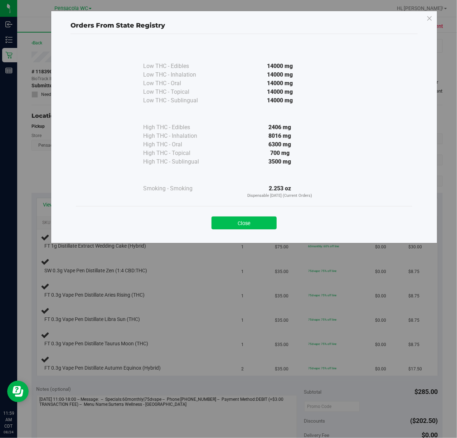
click at [246, 224] on button "Close" at bounding box center [244, 223] width 65 height 13
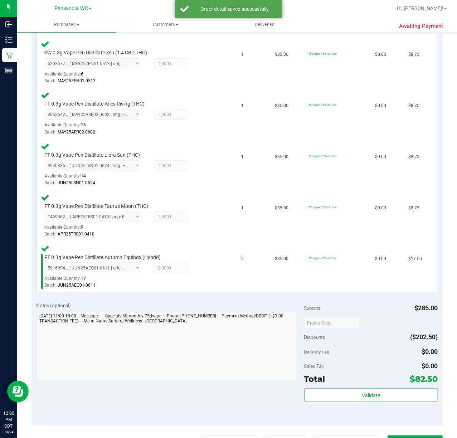
scroll to position [264, 0]
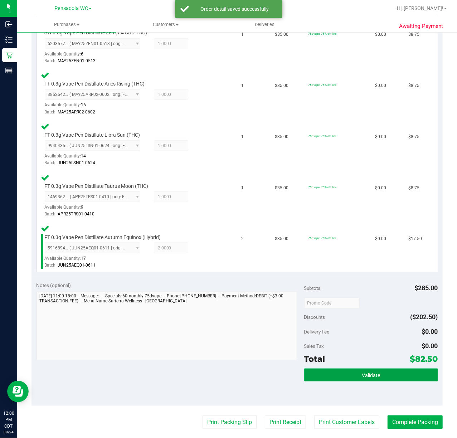
click at [353, 377] on button "Validate" at bounding box center [371, 375] width 134 height 13
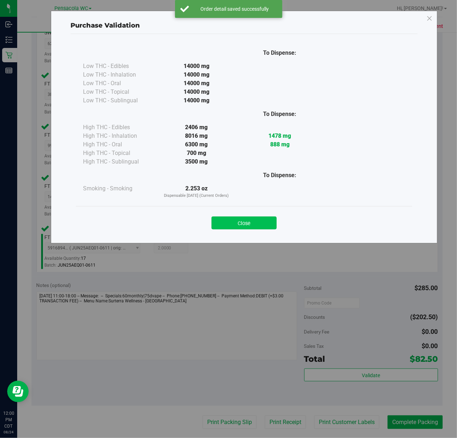
click at [250, 221] on button "Close" at bounding box center [244, 223] width 65 height 13
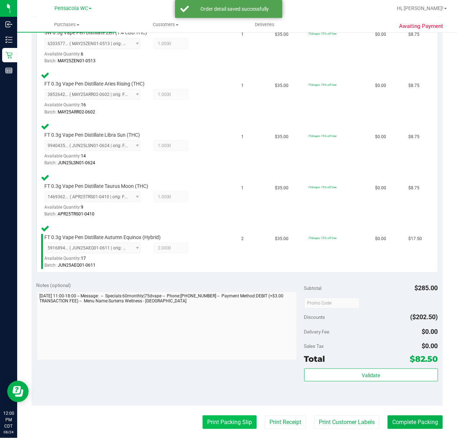
click at [209, 421] on button "Print Packing Slip" at bounding box center [230, 423] width 54 height 14
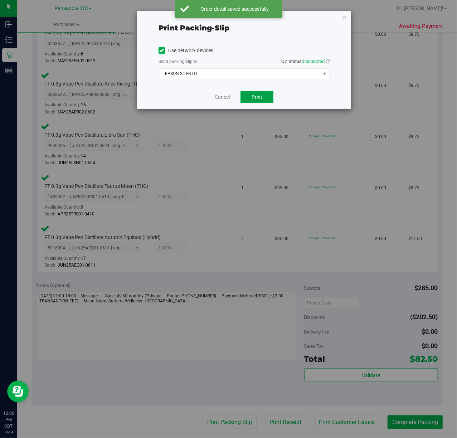
click at [264, 102] on button "Print" at bounding box center [257, 97] width 33 height 12
click at [344, 18] on icon "button" at bounding box center [344, 17] width 5 height 9
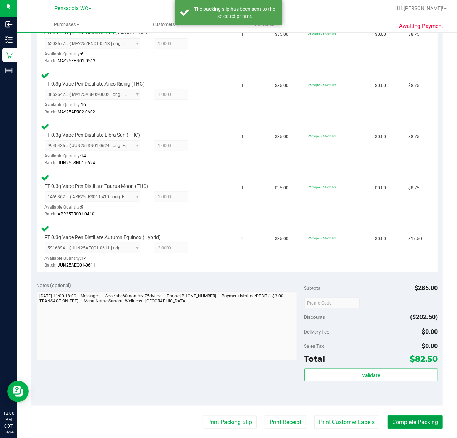
click at [412, 422] on button "Complete Packing" at bounding box center [415, 423] width 55 height 14
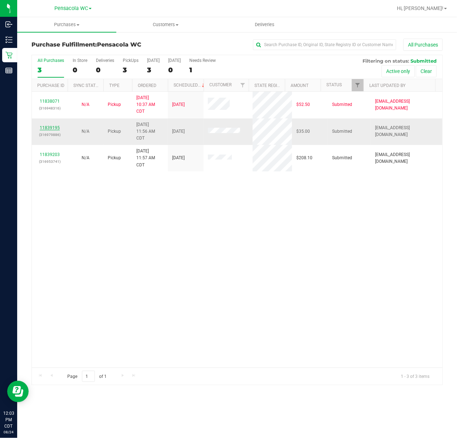
click at [49, 126] on link "11839195" at bounding box center [50, 127] width 20 height 5
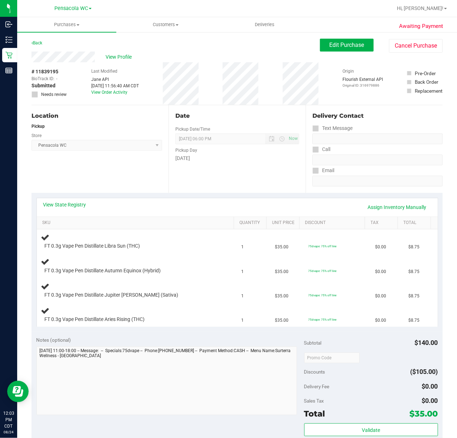
click at [95, 196] on div "View State Registry Assign Inventory Manually SKU Quantity Unit Price Discount …" at bounding box center [237, 262] width 411 height 139
click at [75, 197] on div "View State Registry Assign Inventory Manually SKU Quantity Unit Price Discount …" at bounding box center [237, 262] width 411 height 139
click at [69, 205] on link "View State Registry" at bounding box center [64, 204] width 43 height 7
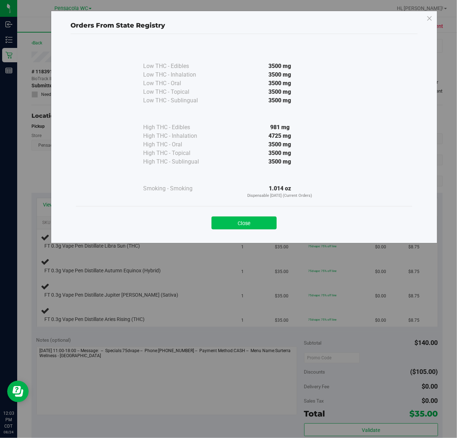
click at [231, 218] on button "Close" at bounding box center [244, 223] width 65 height 13
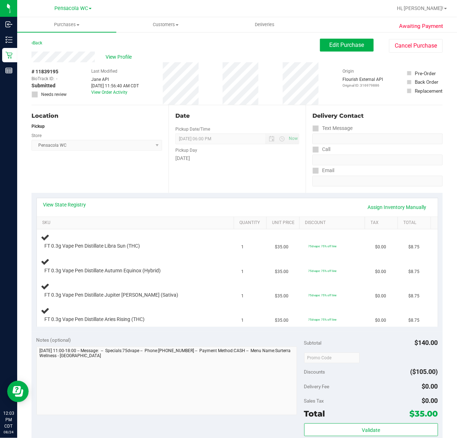
click at [145, 182] on div "Location Pickup Store Pensacola WC Select Store [PERSON_NAME][GEOGRAPHIC_DATA] …" at bounding box center [100, 149] width 137 height 88
click at [98, 182] on div "Location Pickup Store Pensacola WC Select Store [PERSON_NAME][GEOGRAPHIC_DATA] …" at bounding box center [100, 149] width 137 height 88
click at [121, 195] on div "View State Registry Assign Inventory Manually SKU Quantity Unit Price Discount …" at bounding box center [237, 262] width 411 height 139
click at [72, 205] on link "View State Registry" at bounding box center [64, 204] width 43 height 7
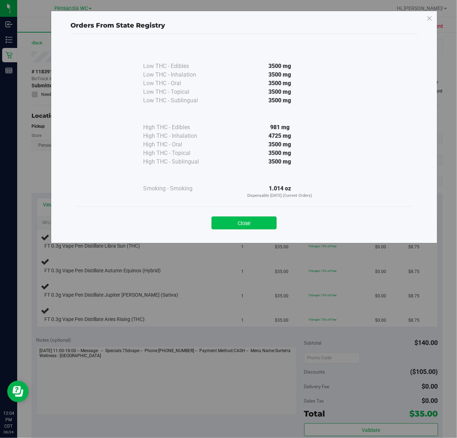
click at [222, 227] on button "Close" at bounding box center [244, 223] width 65 height 13
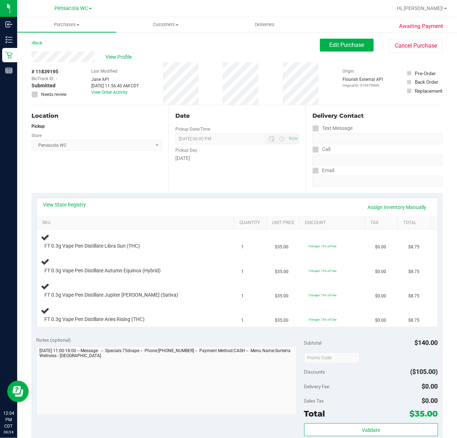
drag, startPoint x: 132, startPoint y: 185, endPoint x: 132, endPoint y: 180, distance: 5.0
click at [132, 182] on div "Location Pickup Store Pensacola WC Select Store [PERSON_NAME][GEOGRAPHIC_DATA] …" at bounding box center [100, 149] width 137 height 88
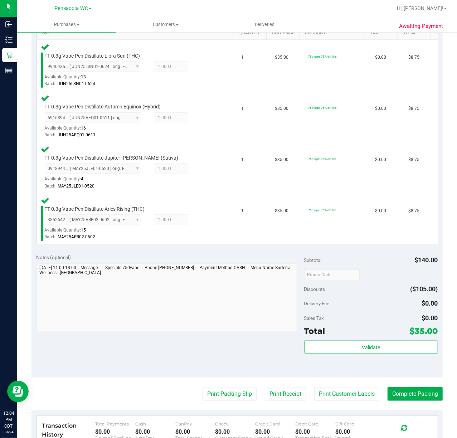
scroll to position [191, 0]
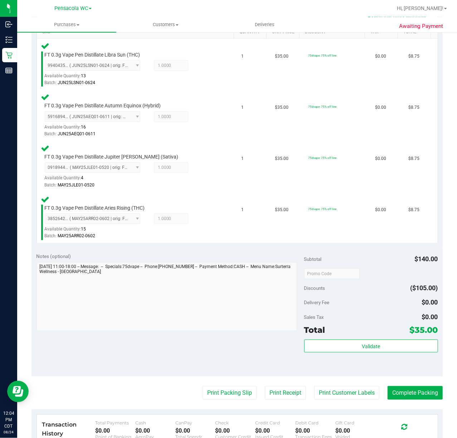
click at [369, 337] on div "Subtotal $140.00 Discounts ($105.00) Delivery Fee $0.00 Sales Tax $0.00 Total $…" at bounding box center [371, 312] width 134 height 119
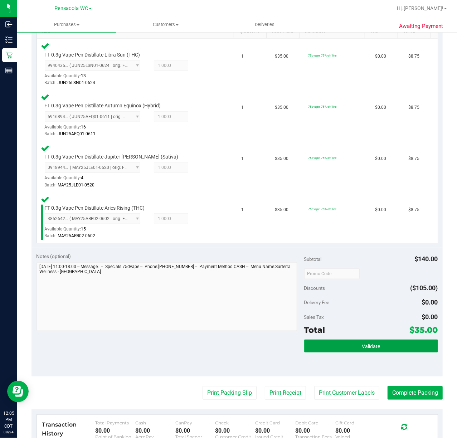
click at [367, 346] on span "Validate" at bounding box center [371, 347] width 18 height 6
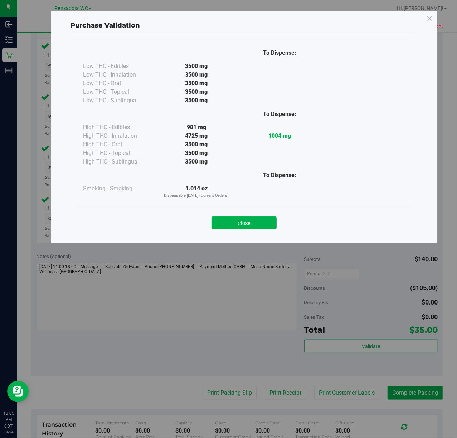
click at [223, 216] on div "Close" at bounding box center [244, 221] width 326 height 18
click at [223, 224] on button "Close" at bounding box center [244, 223] width 65 height 13
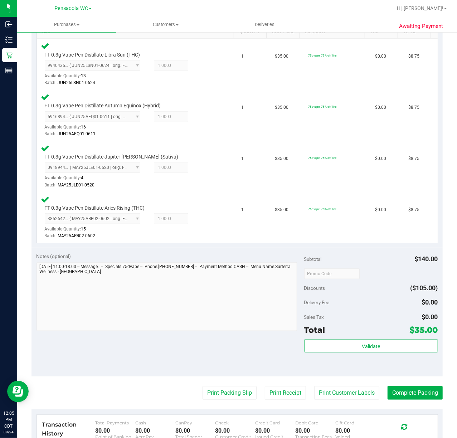
click at [207, 385] on purchase-details "Back Edit Purchase Cancel Purchase View Profile # 11839195 BioTrack ID: - Submi…" at bounding box center [237, 198] width 411 height 701
click at [207, 387] on button "Print Packing Slip" at bounding box center [230, 393] width 54 height 14
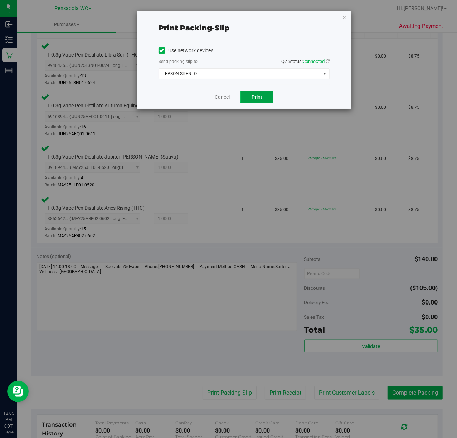
click at [256, 100] on span "Print" at bounding box center [257, 97] width 11 height 6
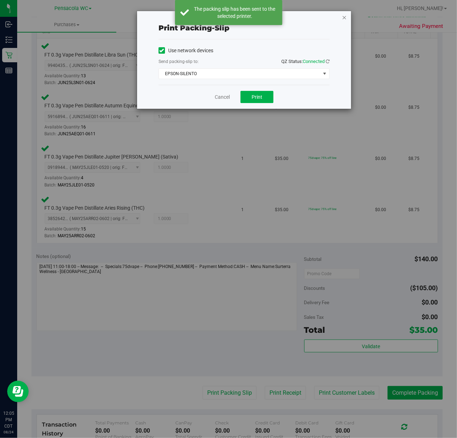
click at [343, 18] on icon "button" at bounding box center [344, 17] width 5 height 9
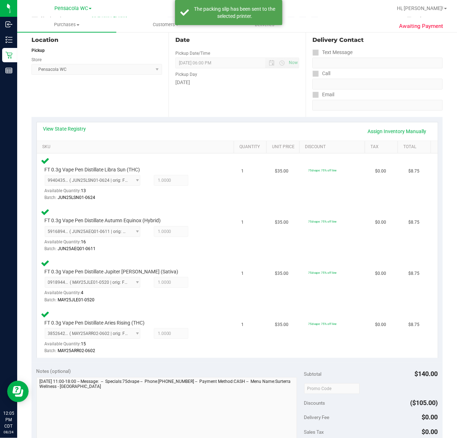
scroll to position [286, 0]
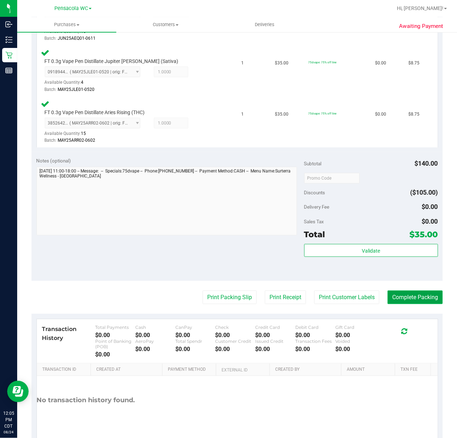
click at [417, 296] on button "Complete Packing" at bounding box center [415, 298] width 55 height 14
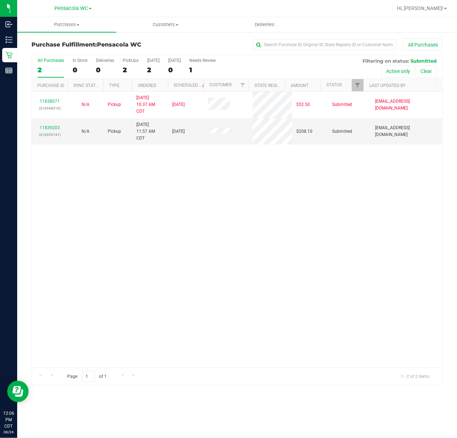
click at [53, 128] on link "11839203" at bounding box center [50, 127] width 20 height 5
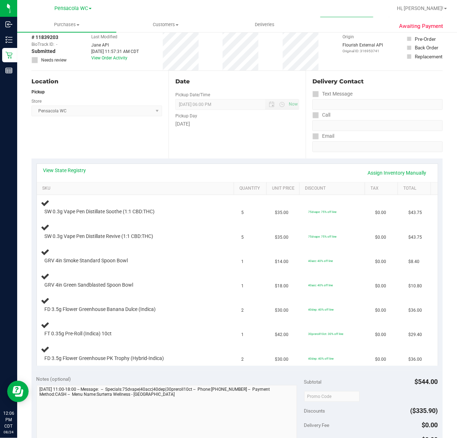
scroll to position [36, 0]
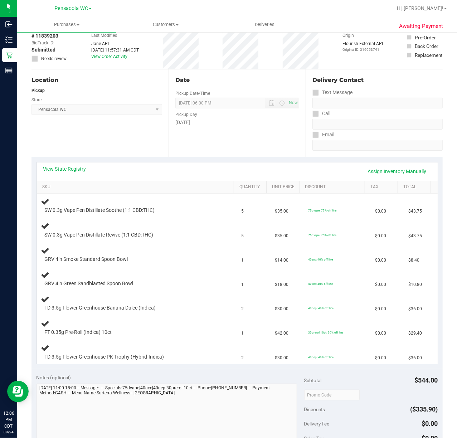
click at [66, 165] on link "View State Registry" at bounding box center [64, 168] width 43 height 7
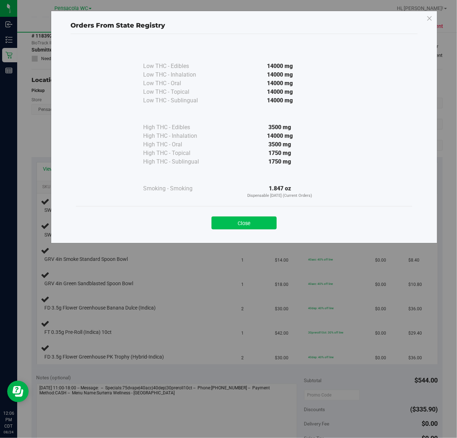
click at [254, 220] on button "Close" at bounding box center [244, 223] width 65 height 13
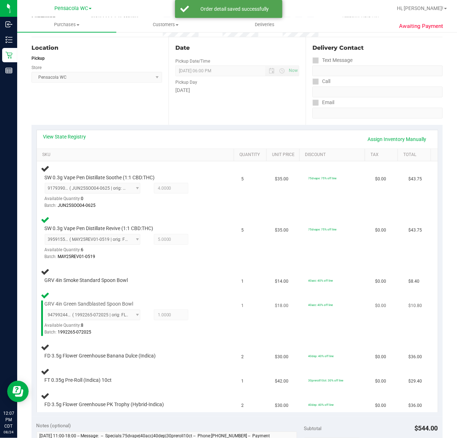
scroll to position [131, 0]
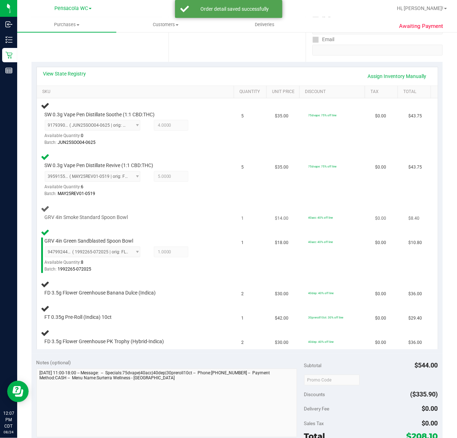
click at [188, 219] on div "GRV 4in Smoke Standard Spoon Bowl" at bounding box center [129, 217] width 176 height 7
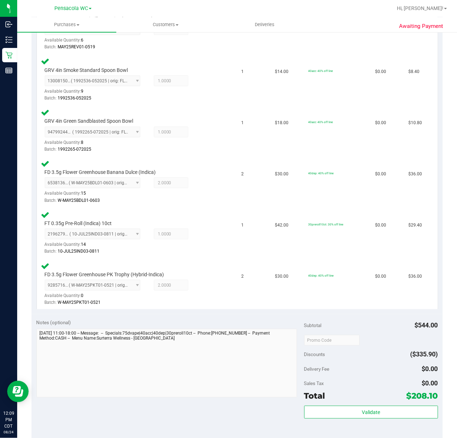
scroll to position [308, 0]
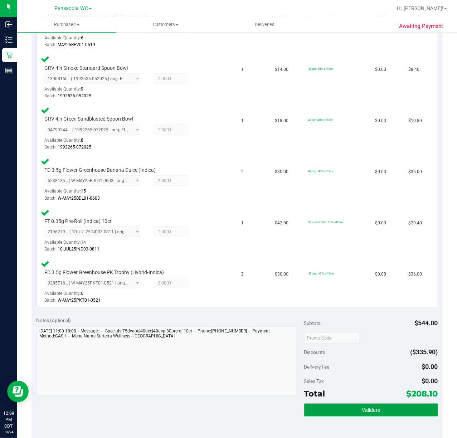
click at [366, 407] on button "Validate" at bounding box center [371, 410] width 134 height 13
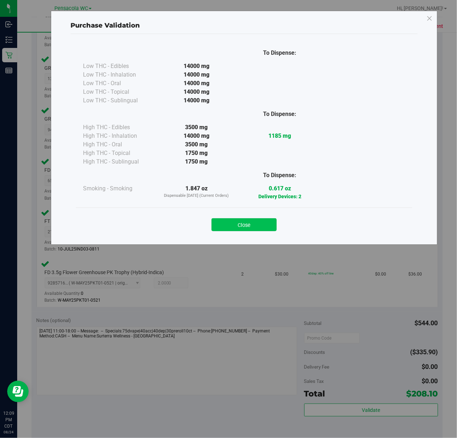
click at [237, 225] on button "Close" at bounding box center [244, 224] width 65 height 13
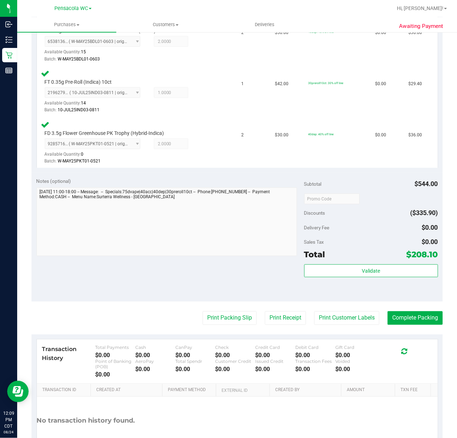
scroll to position [497, 0]
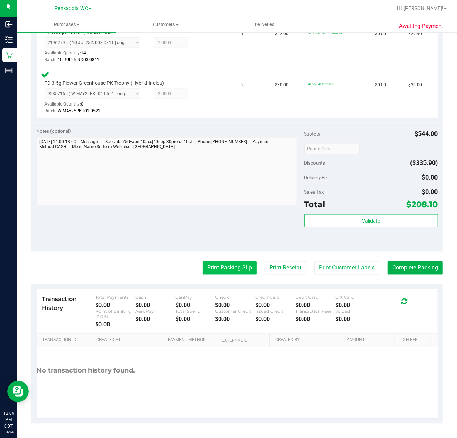
click at [219, 268] on button "Print Packing Slip" at bounding box center [230, 268] width 54 height 14
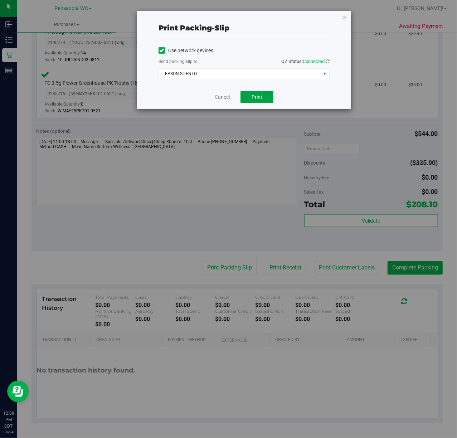
click at [266, 95] on button "Print" at bounding box center [257, 97] width 33 height 12
click at [344, 16] on icon "button" at bounding box center [344, 17] width 5 height 9
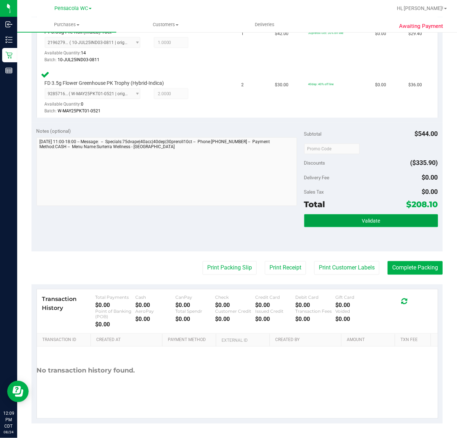
click at [364, 221] on span "Validate" at bounding box center [371, 221] width 18 height 6
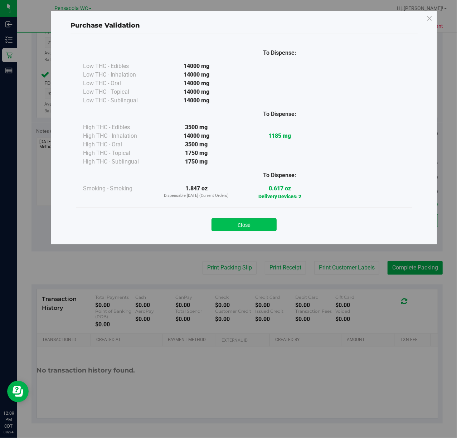
click at [246, 221] on button "Close" at bounding box center [244, 224] width 65 height 13
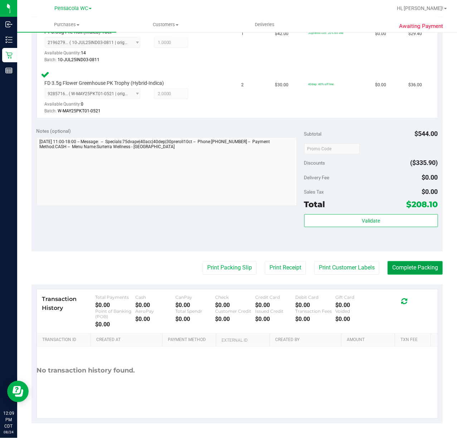
click at [407, 266] on button "Complete Packing" at bounding box center [415, 268] width 55 height 14
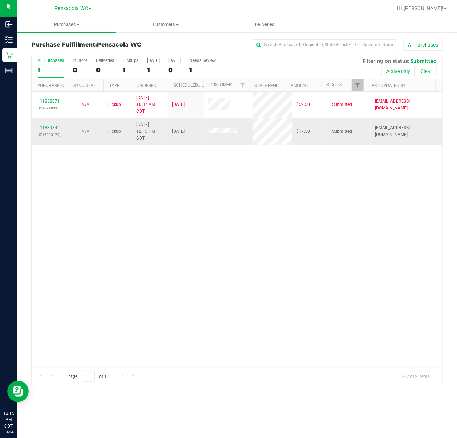
click at [45, 125] on link "11839346" at bounding box center [50, 127] width 20 height 5
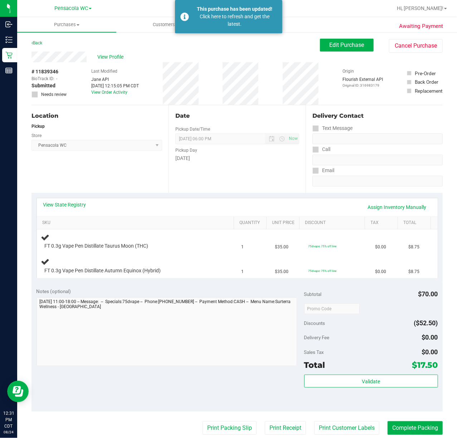
click at [26, 166] on div "Awaiting Payment Back Edit Purchase Cancel Purchase View Profile # 11839346 Bio…" at bounding box center [237, 315] width 440 height 567
drag, startPoint x: 214, startPoint y: 26, endPoint x: 171, endPoint y: 22, distance: 43.1
click at [214, 26] on div "Click here to refresh and get the latest." at bounding box center [235, 20] width 84 height 15
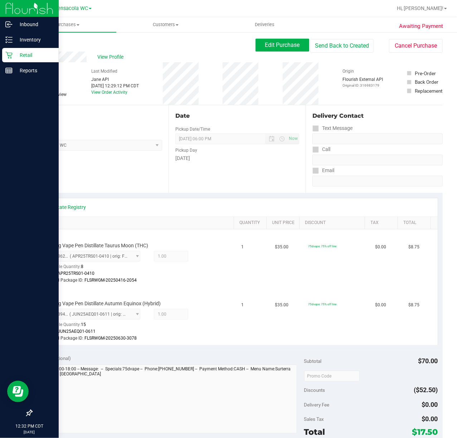
click at [26, 54] on p "Retail" at bounding box center [34, 55] width 43 height 9
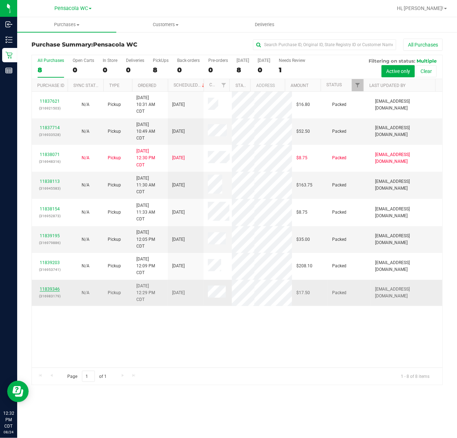
click at [58, 292] on link "11839346" at bounding box center [50, 289] width 20 height 5
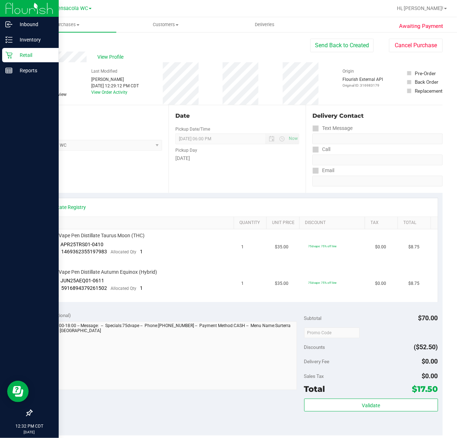
click at [9, 54] on icon at bounding box center [8, 55] width 7 height 7
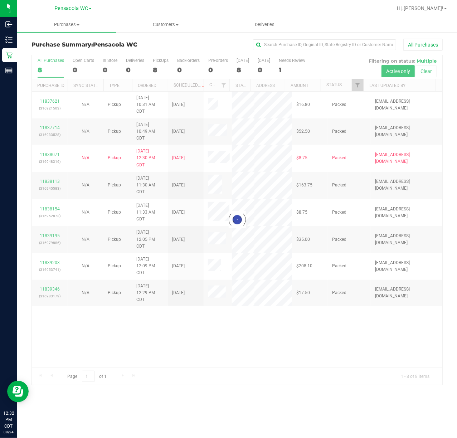
click at [358, 83] on div at bounding box center [237, 220] width 411 height 330
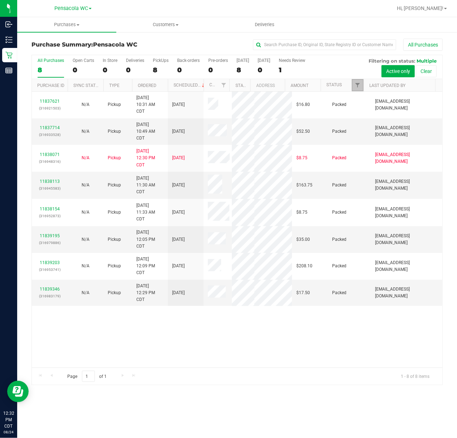
click at [358, 83] on span "Filter" at bounding box center [358, 85] width 6 height 6
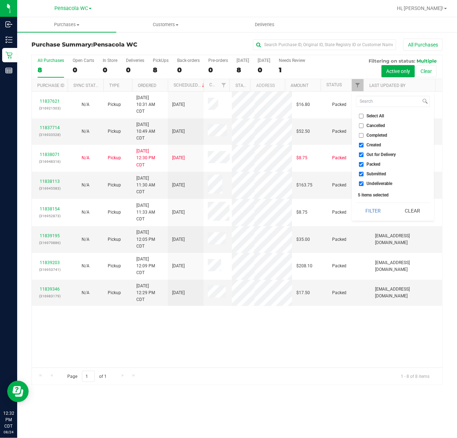
click at [377, 114] on span "Select All" at bounding box center [376, 116] width 18 height 4
click at [364, 114] on input "Select All" at bounding box center [361, 116] width 5 height 5
checkbox input "true"
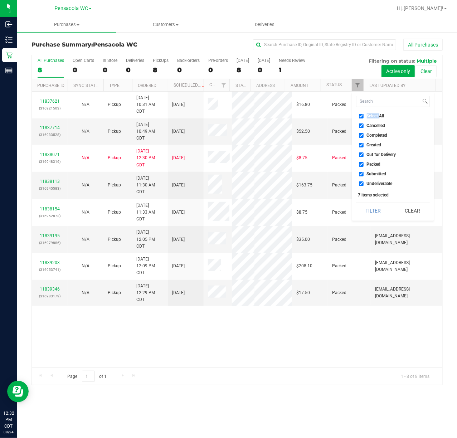
click at [377, 114] on span "Select All" at bounding box center [376, 116] width 18 height 4
click at [364, 114] on input "Select All" at bounding box center [361, 116] width 5 height 5
checkbox input "false"
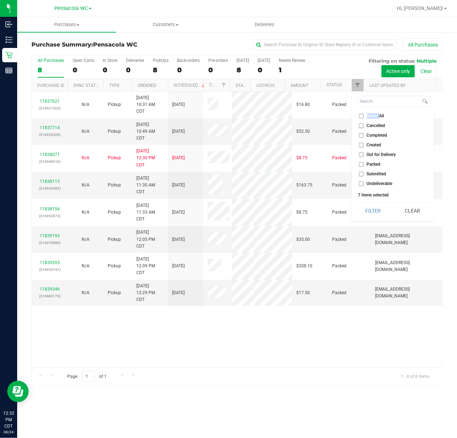
checkbox input "false"
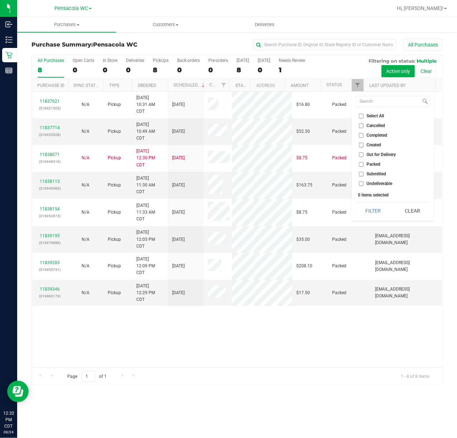
click at [381, 177] on li "Submitted" at bounding box center [393, 174] width 74 height 8
click at [382, 172] on span "Submitted" at bounding box center [377, 174] width 20 height 4
click at [364, 172] on input "Submitted" at bounding box center [361, 174] width 5 height 5
checkbox input "true"
click at [370, 208] on button "Filter" at bounding box center [373, 211] width 34 height 16
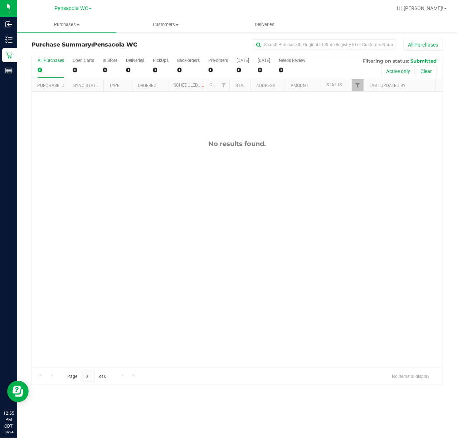
click at [375, 261] on div "No results found." at bounding box center [237, 254] width 411 height 324
click at [355, 86] on span "Filter" at bounding box center [358, 85] width 6 height 6
click at [371, 117] on span "Select All" at bounding box center [376, 116] width 18 height 4
click at [364, 117] on input "Select All" at bounding box center [361, 116] width 5 height 5
checkbox input "true"
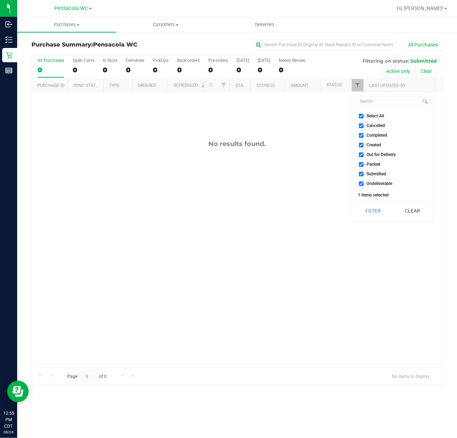
checkbox input "true"
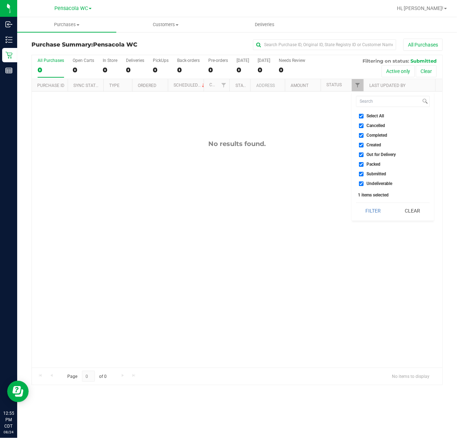
checkbox input "true"
click at [371, 117] on span "Select All" at bounding box center [376, 116] width 18 height 4
click at [364, 117] on input "Select All" at bounding box center [361, 116] width 5 height 5
checkbox input "false"
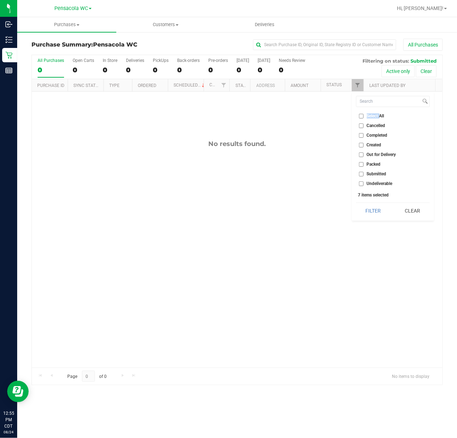
checkbox input "false"
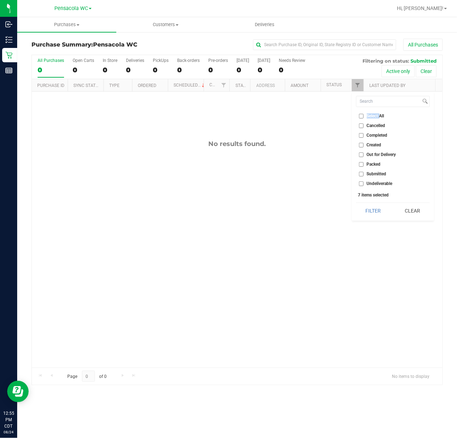
checkbox input "false"
click at [378, 172] on span "Submitted" at bounding box center [377, 174] width 20 height 4
click at [364, 172] on input "Submitted" at bounding box center [361, 174] width 5 height 5
checkbox input "true"
click at [377, 211] on button "Filter" at bounding box center [373, 211] width 34 height 16
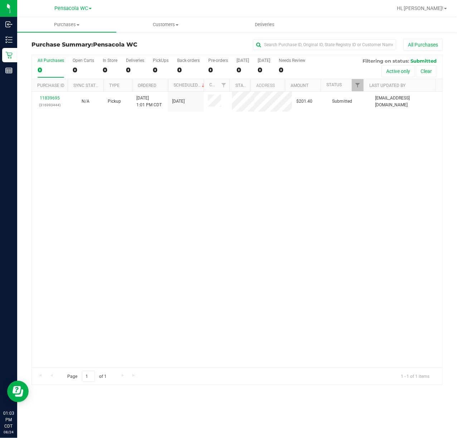
click at [207, 175] on div "11839695 (316993444) N/A Pickup [DATE] 1:01 PM CDT 8/24/2025 $201.40 Submitted …" at bounding box center [237, 230] width 411 height 276
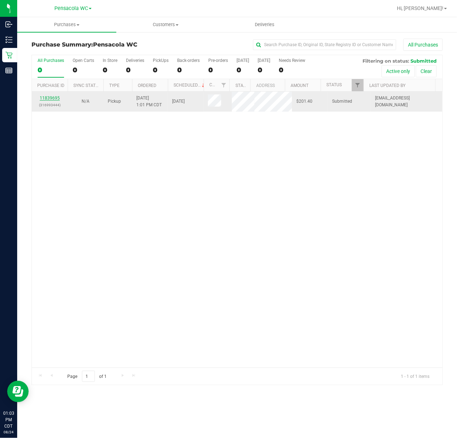
click at [55, 100] on link "11839695" at bounding box center [50, 98] width 20 height 5
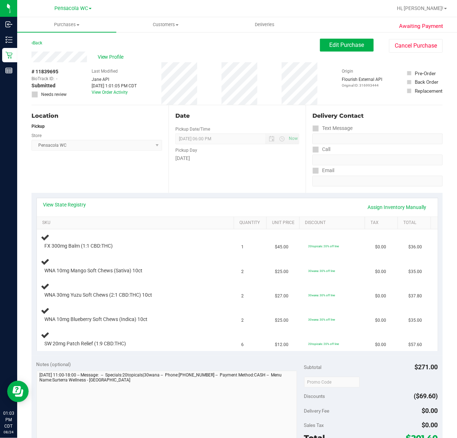
click at [125, 152] on div "Location Pickup Store Pensacola WC Select Store [PERSON_NAME][GEOGRAPHIC_DATA] …" at bounding box center [100, 149] width 137 height 88
click at [65, 207] on link "View State Registry" at bounding box center [64, 204] width 43 height 7
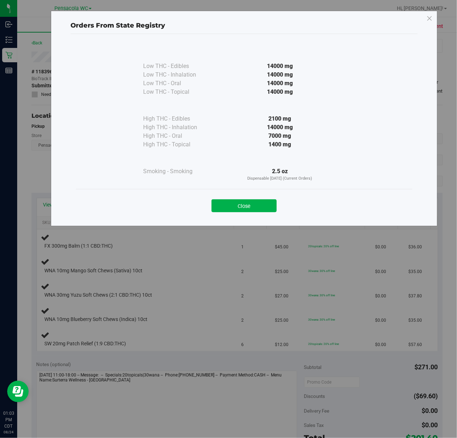
click at [216, 205] on button "Close" at bounding box center [244, 205] width 65 height 13
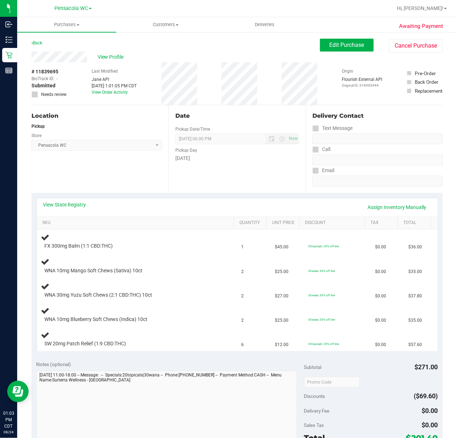
click at [128, 180] on div "Location Pickup Store Pensacola WC Select Store [PERSON_NAME][GEOGRAPHIC_DATA] …" at bounding box center [100, 149] width 137 height 88
click at [72, 204] on link "View State Registry" at bounding box center [64, 204] width 43 height 7
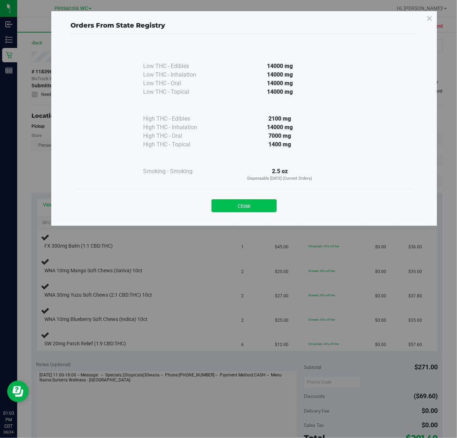
click at [243, 202] on button "Close" at bounding box center [244, 205] width 65 height 13
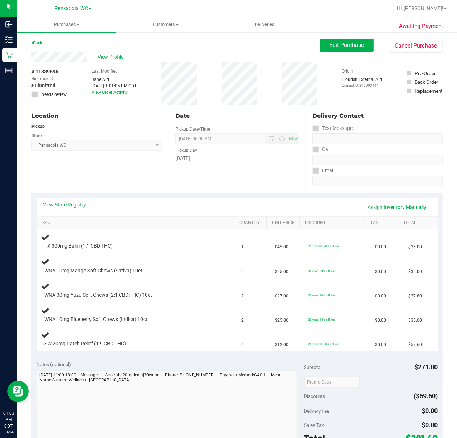
click at [143, 185] on div "Location Pickup Store Pensacola WC Select Store [PERSON_NAME][GEOGRAPHIC_DATA] …" at bounding box center [100, 149] width 137 height 88
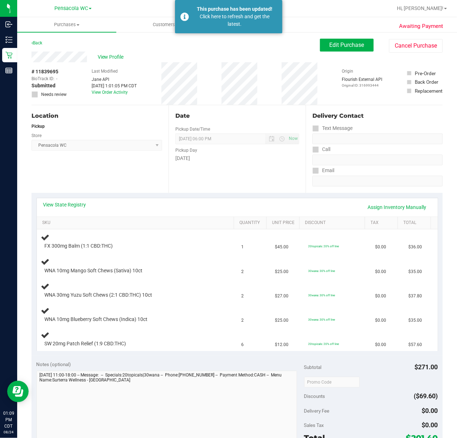
drag, startPoint x: 102, startPoint y: 158, endPoint x: 108, endPoint y: 141, distance: 17.8
click at [102, 158] on div "Location Pickup Store Pensacola WC Select Store [PERSON_NAME][GEOGRAPHIC_DATA] …" at bounding box center [100, 149] width 137 height 88
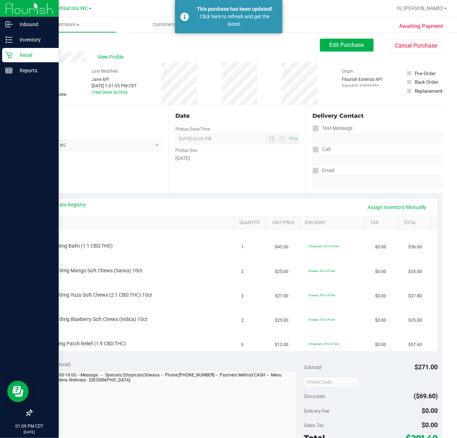
click at [13, 54] on p "Retail" at bounding box center [34, 55] width 43 height 9
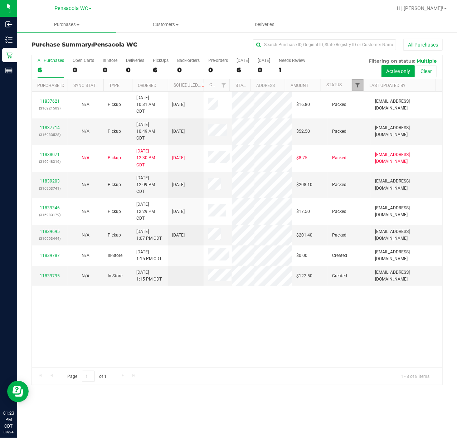
click at [357, 85] on span "Filter" at bounding box center [358, 85] width 6 height 6
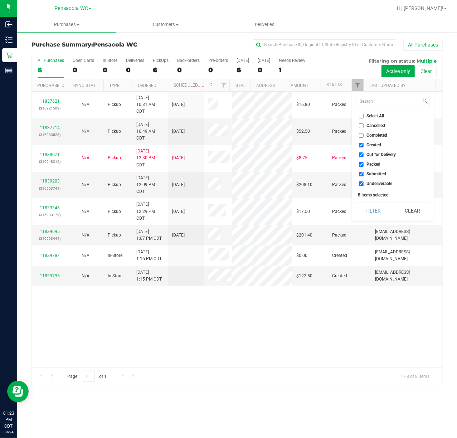
click at [372, 116] on span "Select All" at bounding box center [376, 116] width 18 height 4
click at [364, 116] on input "Select All" at bounding box center [361, 116] width 5 height 5
checkbox input "true"
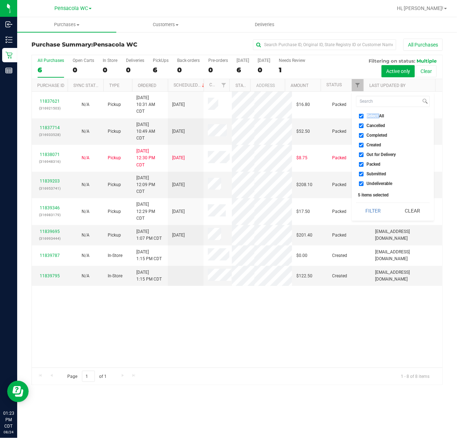
click at [372, 116] on span "Select All" at bounding box center [376, 116] width 18 height 4
click at [364, 116] on input "Select All" at bounding box center [361, 116] width 5 height 5
checkbox input "false"
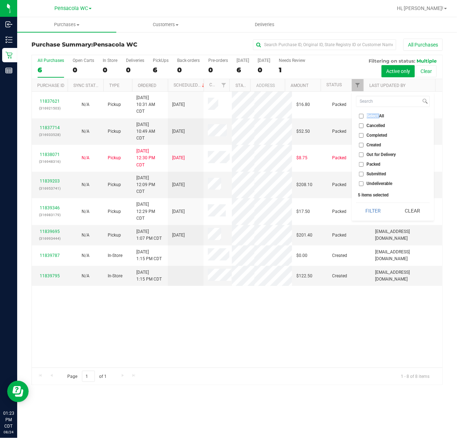
checkbox input "false"
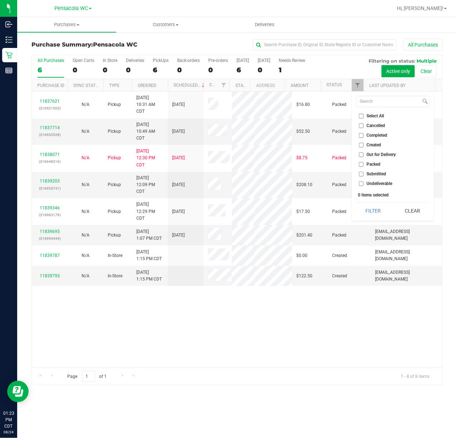
click at [377, 178] on ul "Select All Cancelled Completed Created Out for Delivery Packed Submitted Undeli…" at bounding box center [393, 149] width 74 height 75
click at [377, 176] on span "Submitted" at bounding box center [377, 174] width 20 height 4
click at [364, 176] on input "Submitted" at bounding box center [361, 174] width 5 height 5
checkbox input "true"
click at [371, 209] on button "Filter" at bounding box center [373, 211] width 34 height 16
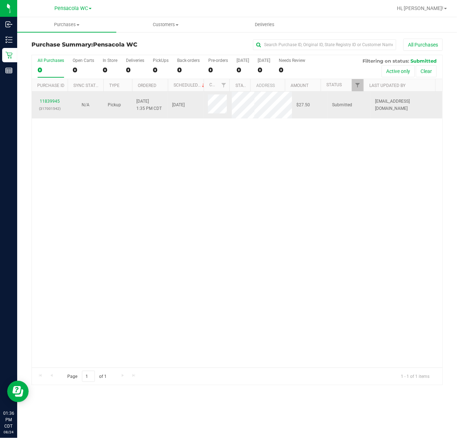
click at [47, 104] on div "11839945 (317001542)" at bounding box center [49, 105] width 27 height 14
click at [49, 102] on link "11839945" at bounding box center [50, 101] width 20 height 5
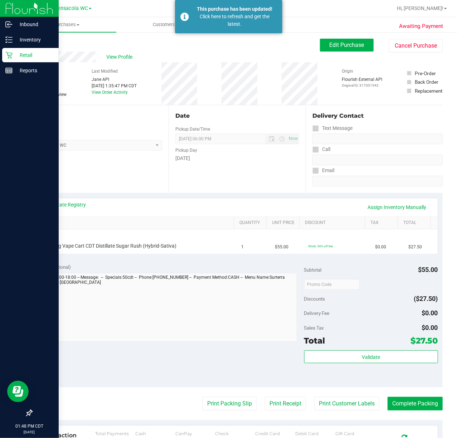
click at [10, 53] on icon at bounding box center [8, 55] width 7 height 7
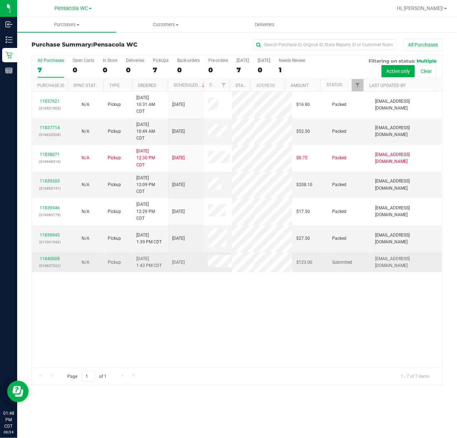
click at [36, 272] on td "11840008 (316837322)" at bounding box center [50, 262] width 36 height 20
click at [45, 261] on link "11840008" at bounding box center [50, 258] width 20 height 5
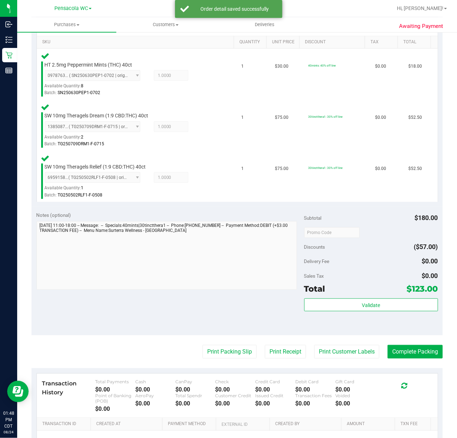
scroll to position [180, 0]
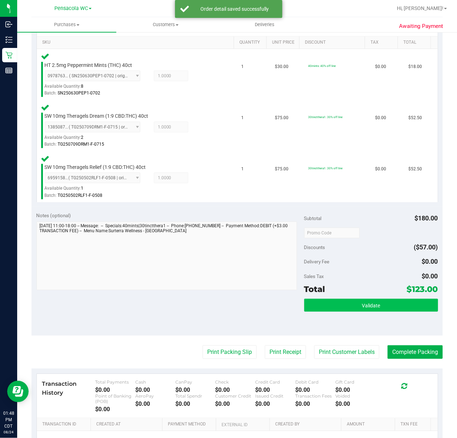
click at [359, 310] on button "Validate" at bounding box center [371, 305] width 134 height 13
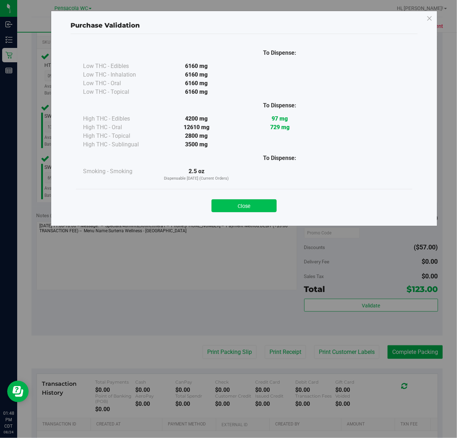
click at [235, 211] on button "Close" at bounding box center [244, 205] width 65 height 13
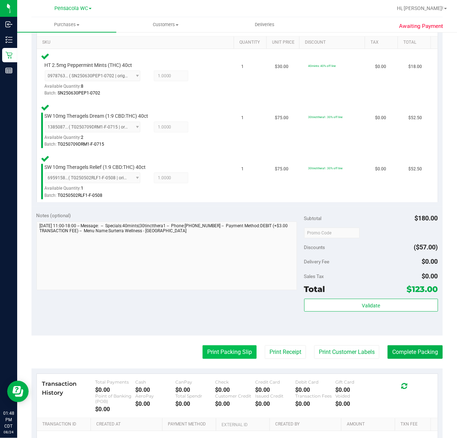
click at [209, 349] on button "Print Packing Slip" at bounding box center [230, 353] width 54 height 14
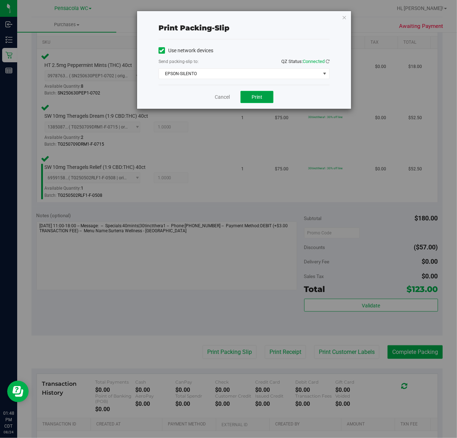
click at [256, 97] on span "Print" at bounding box center [257, 97] width 11 height 6
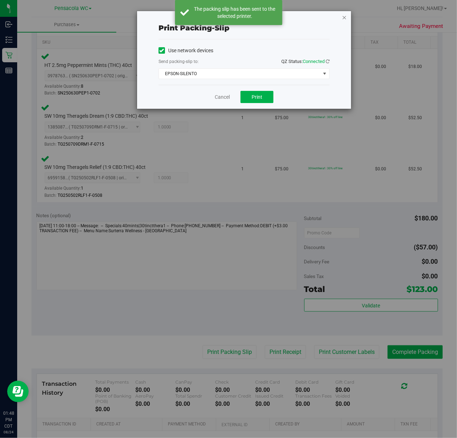
click at [344, 17] on icon "button" at bounding box center [344, 17] width 5 height 9
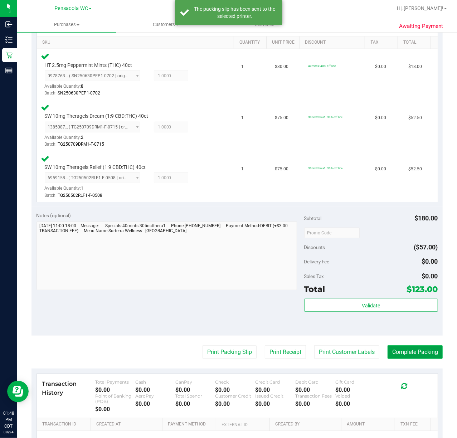
click at [418, 347] on button "Complete Packing" at bounding box center [415, 353] width 55 height 14
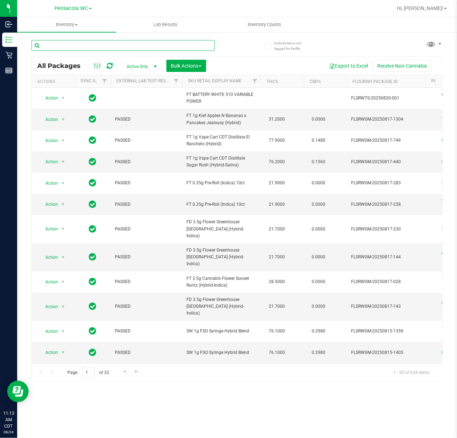
click at [77, 44] on input "text" at bounding box center [123, 45] width 183 height 11
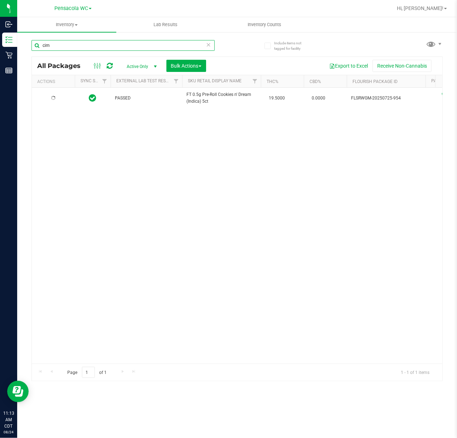
type input "cim"
click at [174, 158] on div "Action Action Edit attributes Global inventory Locate package Package audit log…" at bounding box center [237, 226] width 411 height 276
click at [339, 198] on div "Action Action Edit attributes Global inventory Locate package Package audit log…" at bounding box center [237, 226] width 411 height 276
